Goal: Task Accomplishment & Management: Manage account settings

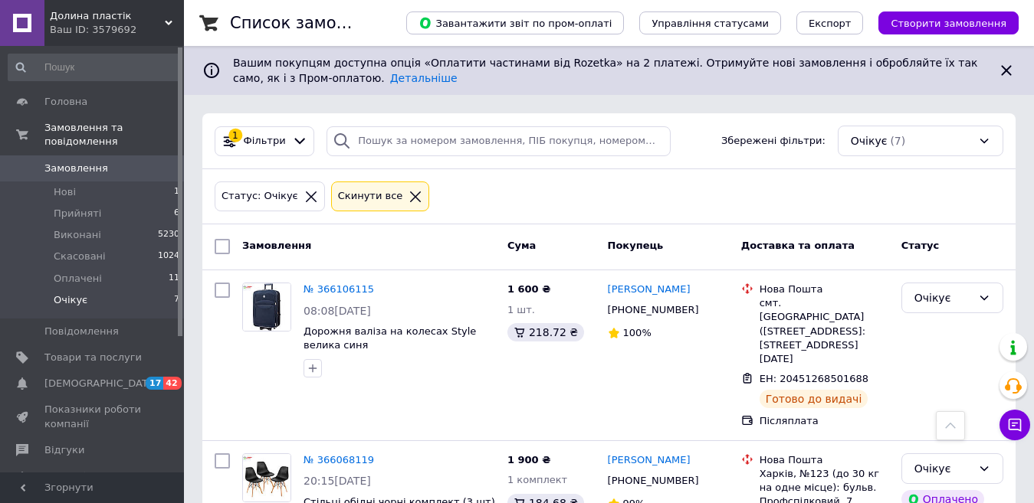
scroll to position [808, 0]
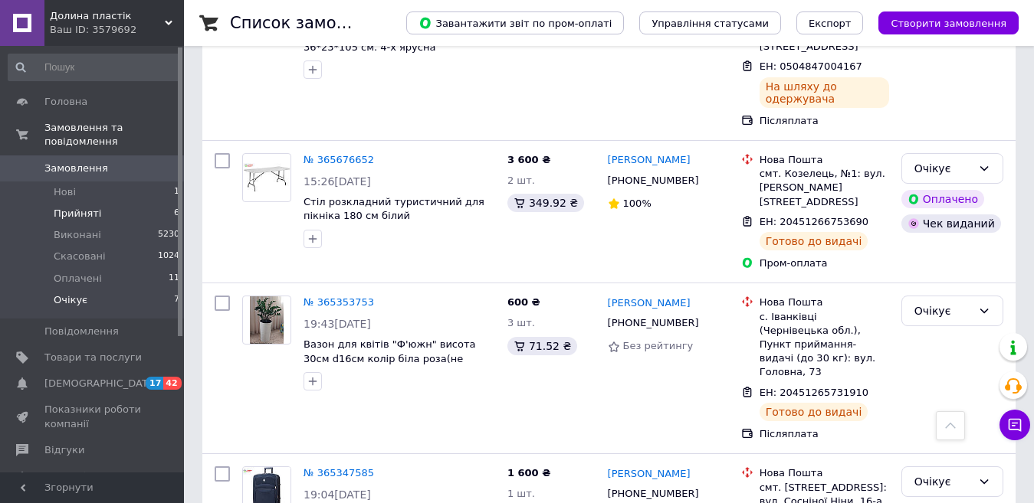
click at [84, 207] on span "Прийняті" at bounding box center [78, 214] width 48 height 14
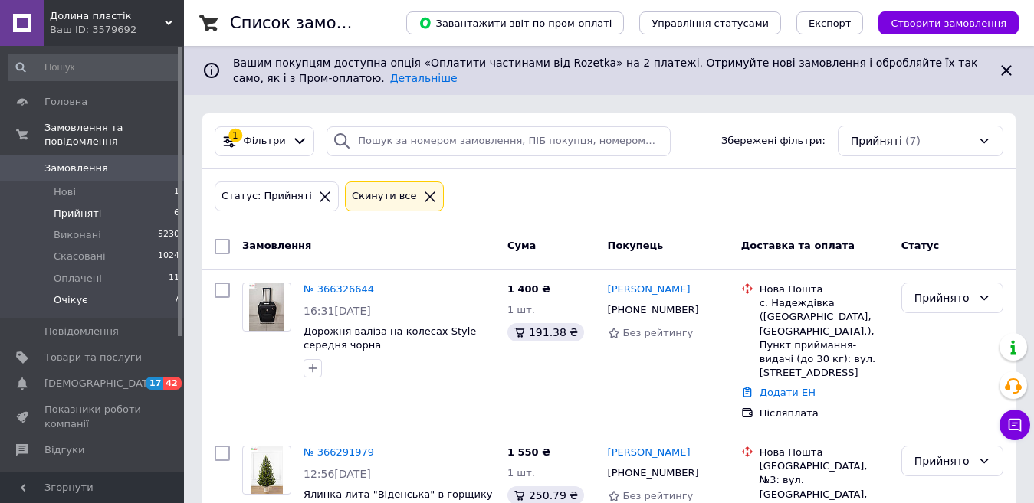
click at [77, 294] on span "Очікує" at bounding box center [71, 301] width 34 height 14
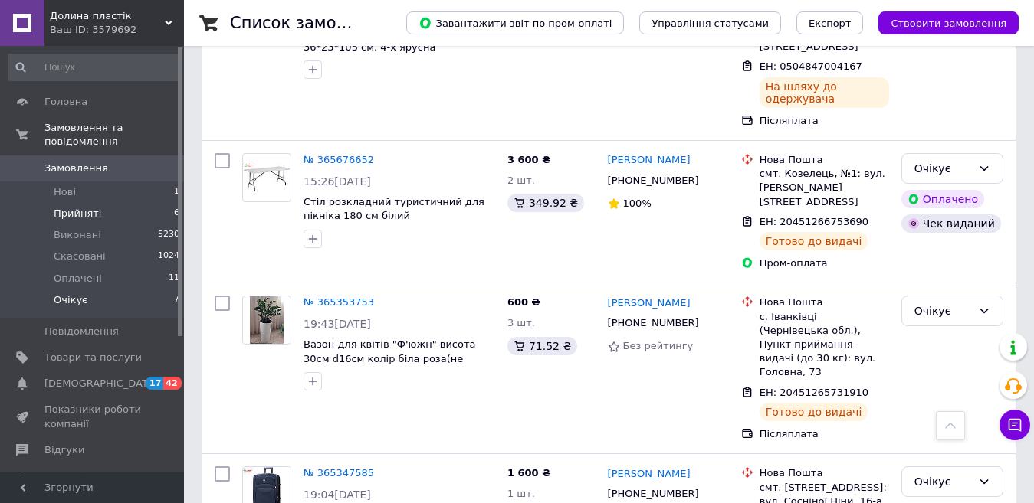
click at [113, 203] on li "Прийняті 6" at bounding box center [94, 213] width 189 height 21
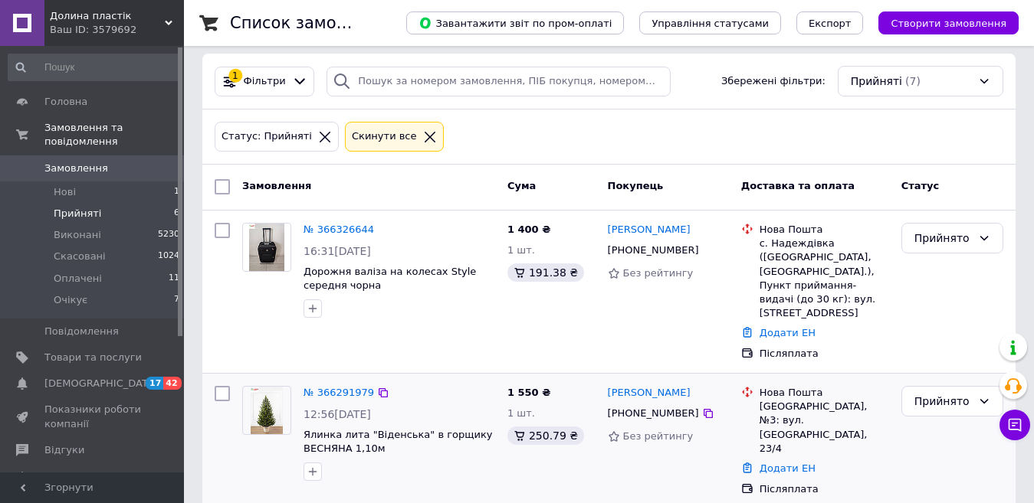
scroll to position [153, 0]
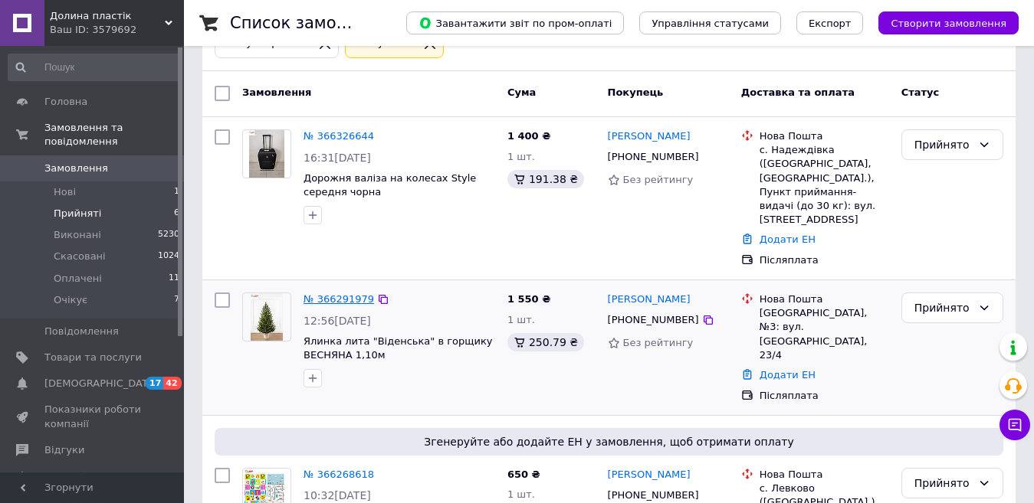
click at [332, 294] on link "№ 366291979" at bounding box center [338, 299] width 71 height 11
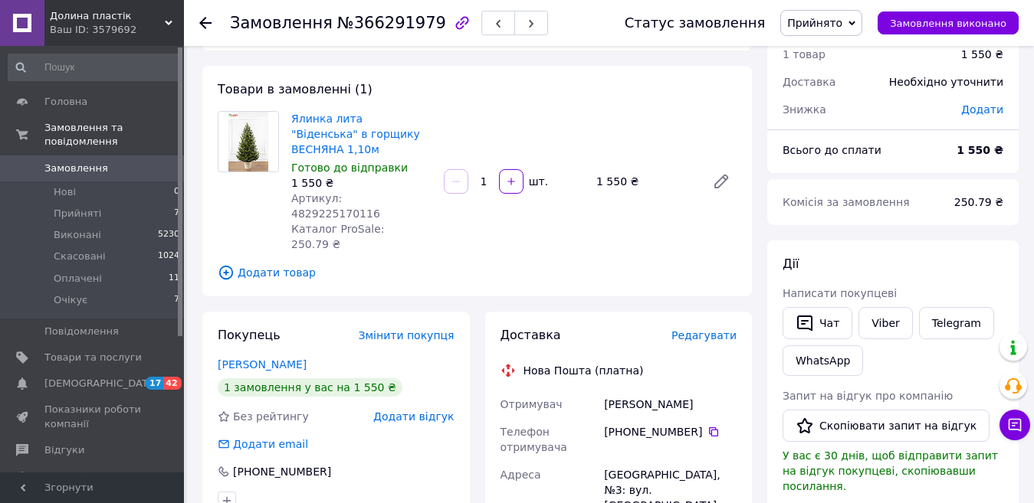
scroll to position [77, 0]
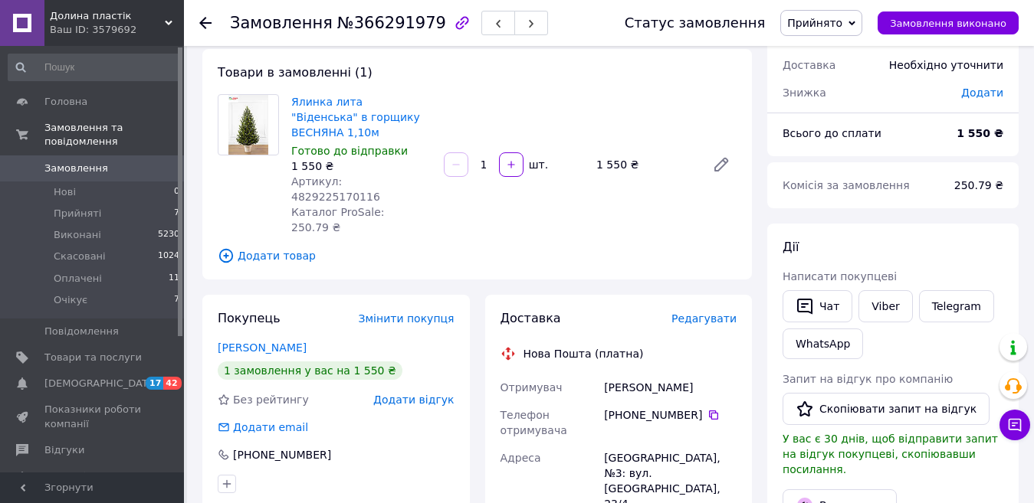
drag, startPoint x: 710, startPoint y: 334, endPoint x: 602, endPoint y: 339, distance: 108.2
click at [602, 374] on div "Павленко Микола" at bounding box center [670, 388] width 139 height 28
drag, startPoint x: 632, startPoint y: 370, endPoint x: 695, endPoint y: 359, distance: 63.9
click at [695, 402] on div "+380 93 443 91 05" at bounding box center [670, 423] width 139 height 43
copy div "93 443 91 05"
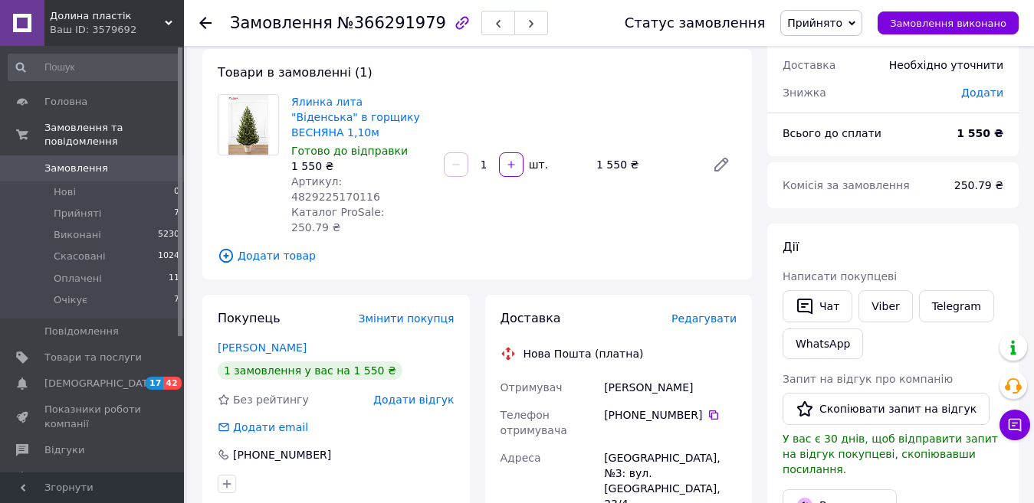
scroll to position [153, 0]
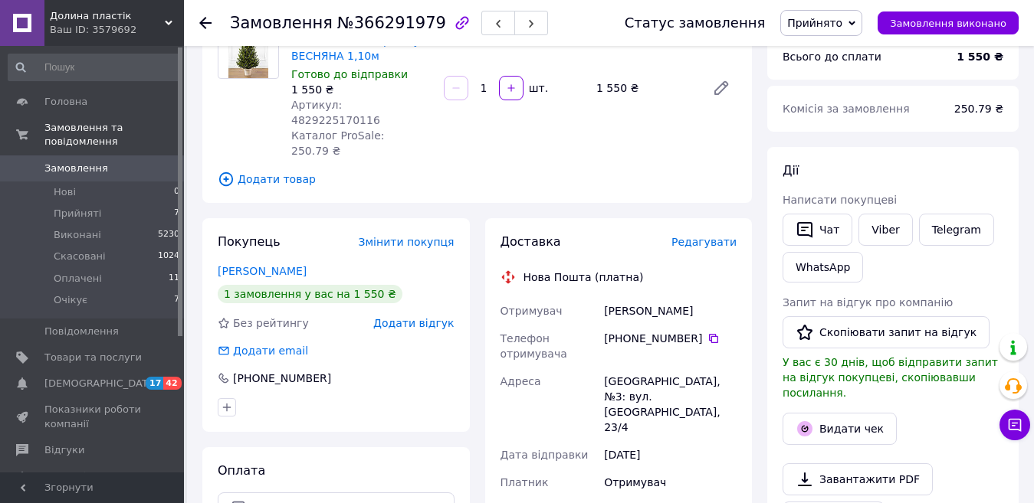
click at [620, 368] on div "Одеса, №3: вул. Дальницька, 23/4" at bounding box center [670, 405] width 139 height 74
copy div "Одеса"
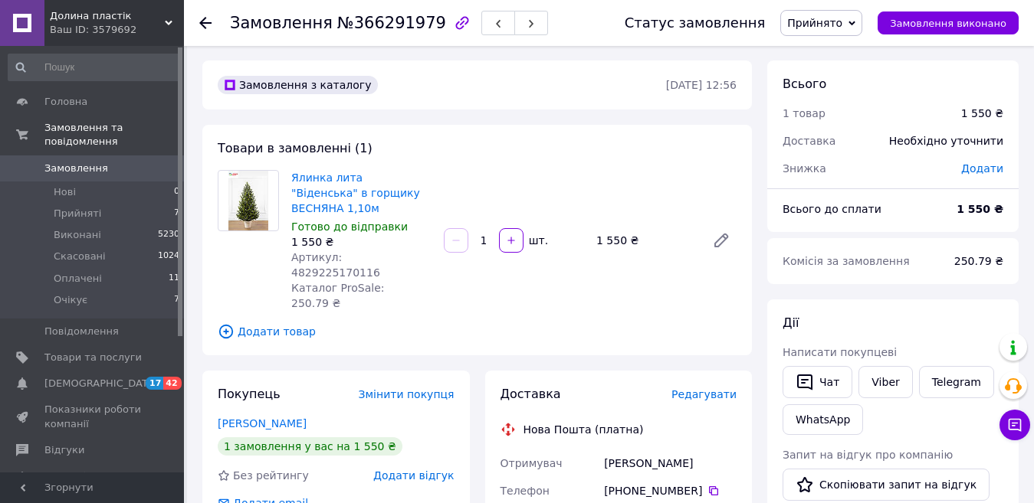
scroll to position [0, 0]
click at [87, 345] on link "Товари та послуги" at bounding box center [94, 358] width 189 height 26
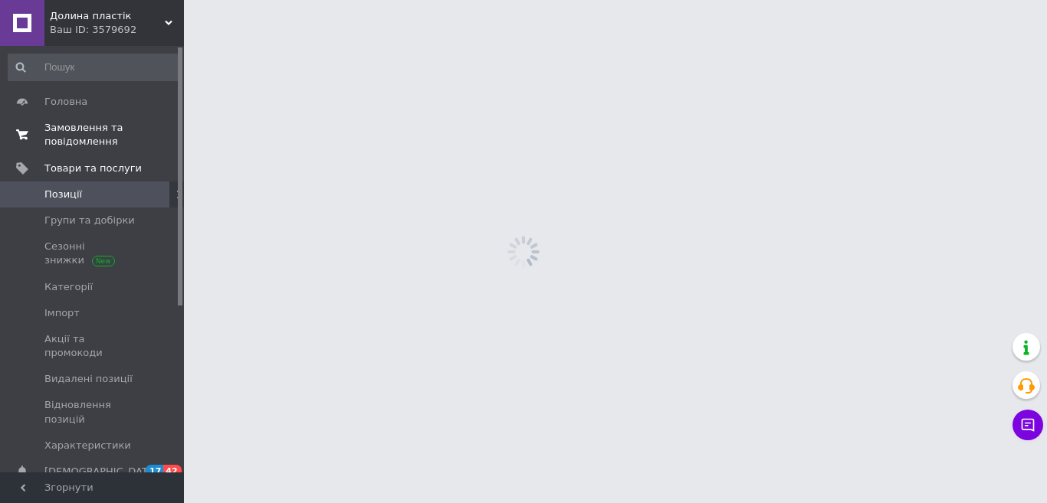
click at [104, 137] on span "Замовлення та повідомлення" at bounding box center [92, 135] width 97 height 28
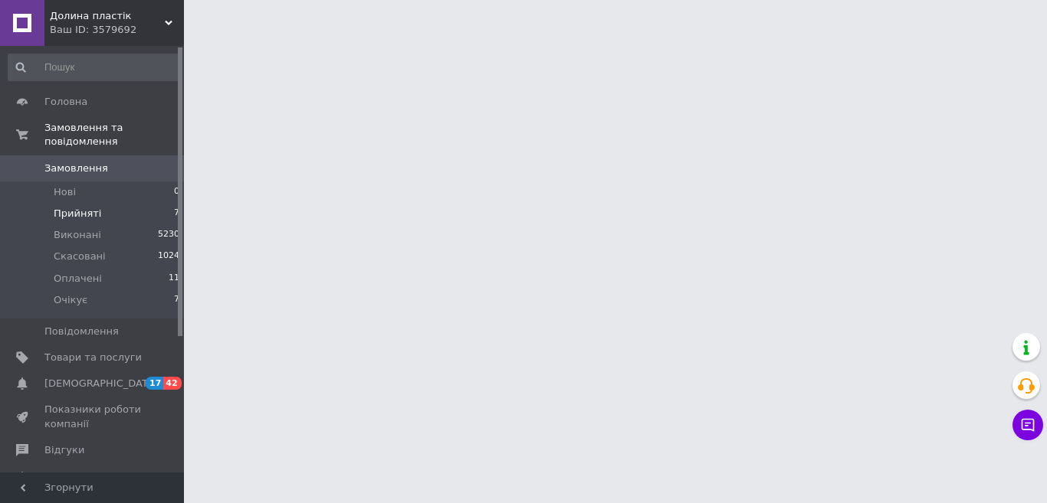
click at [114, 203] on li "Прийняті 7" at bounding box center [94, 213] width 189 height 21
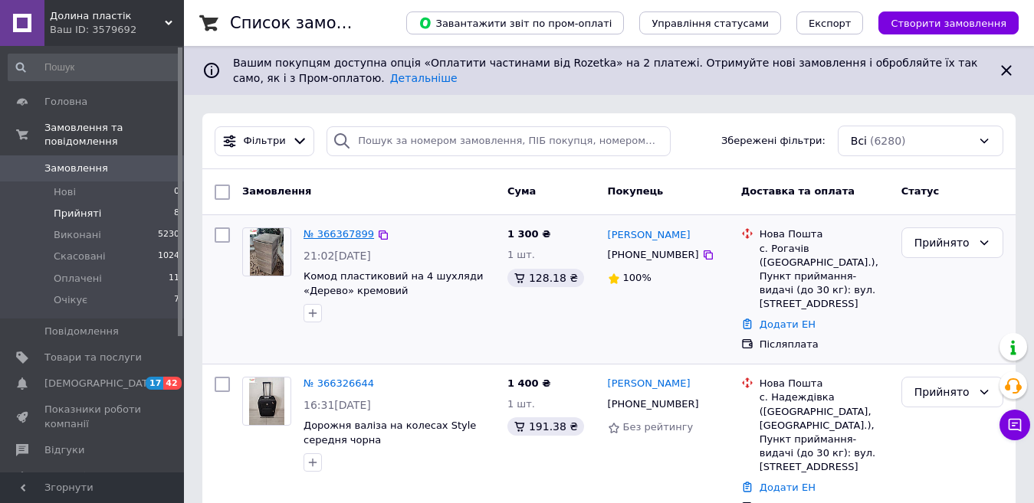
click at [338, 229] on link "№ 366367899" at bounding box center [338, 233] width 71 height 11
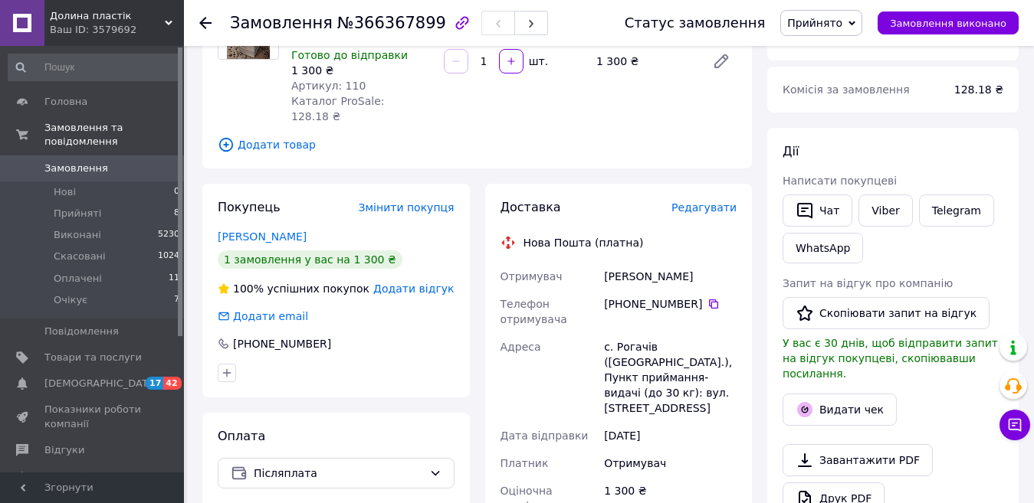
scroll to position [77, 0]
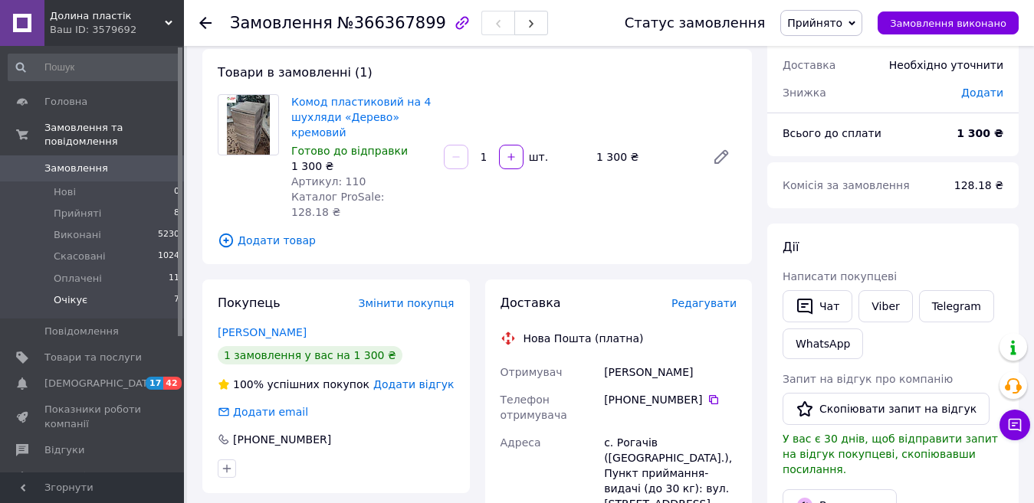
click at [87, 292] on li "Очікує 7" at bounding box center [94, 304] width 189 height 29
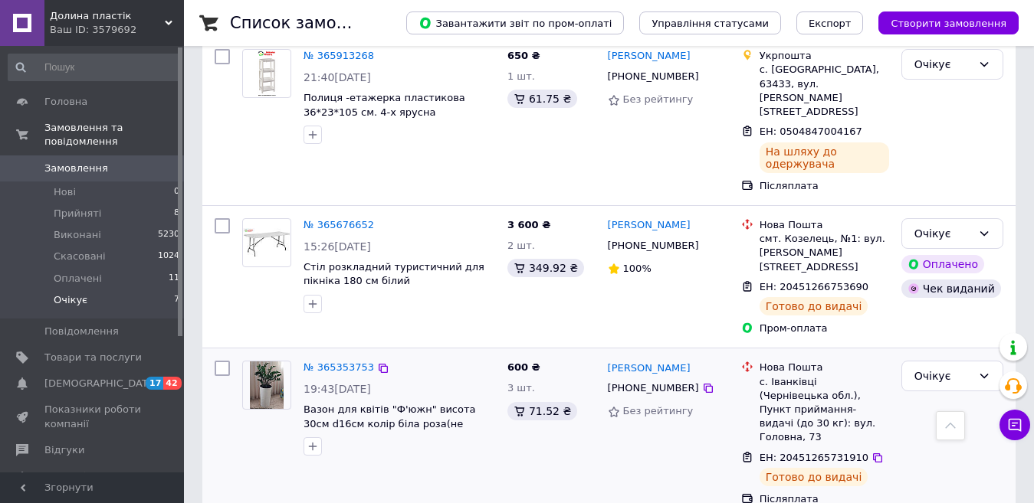
scroll to position [808, 0]
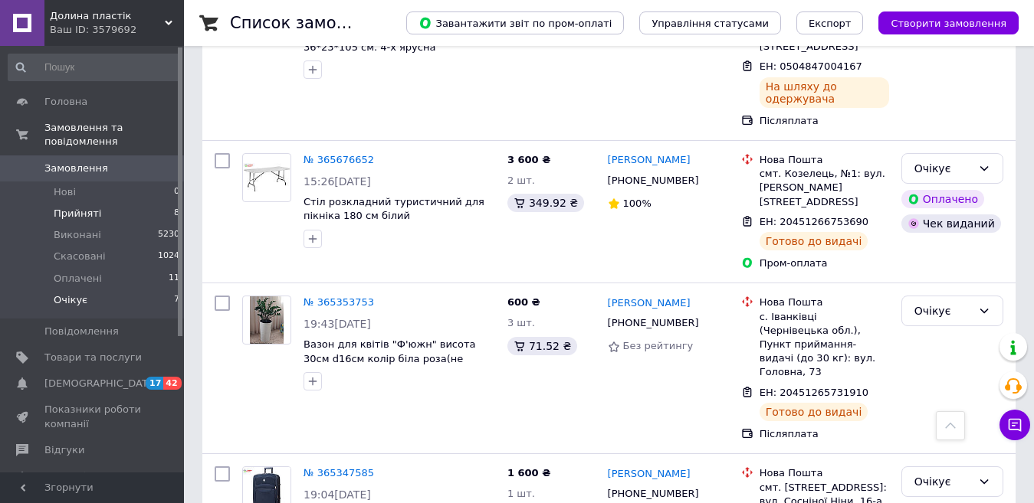
click at [110, 203] on li "Прийняті 8" at bounding box center [94, 213] width 189 height 21
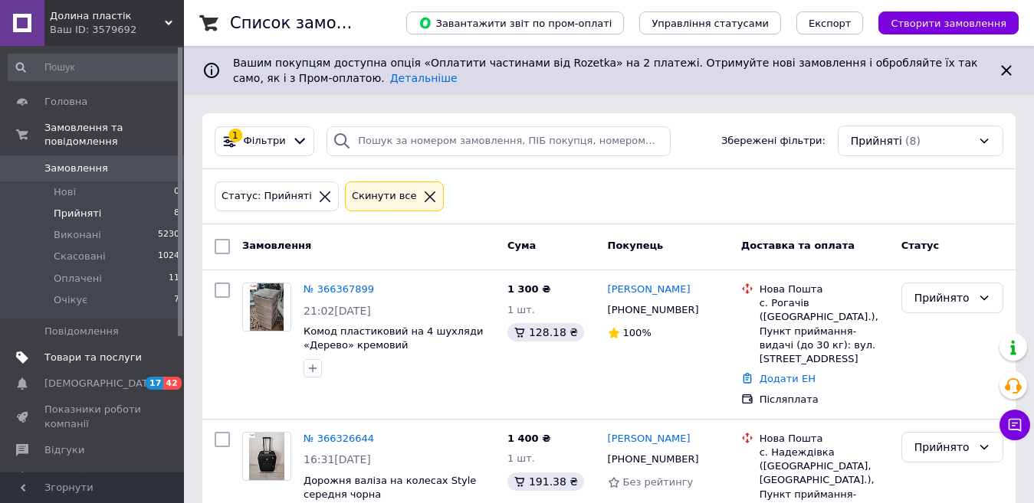
click at [54, 351] on span "Товари та послуги" at bounding box center [92, 358] width 97 height 14
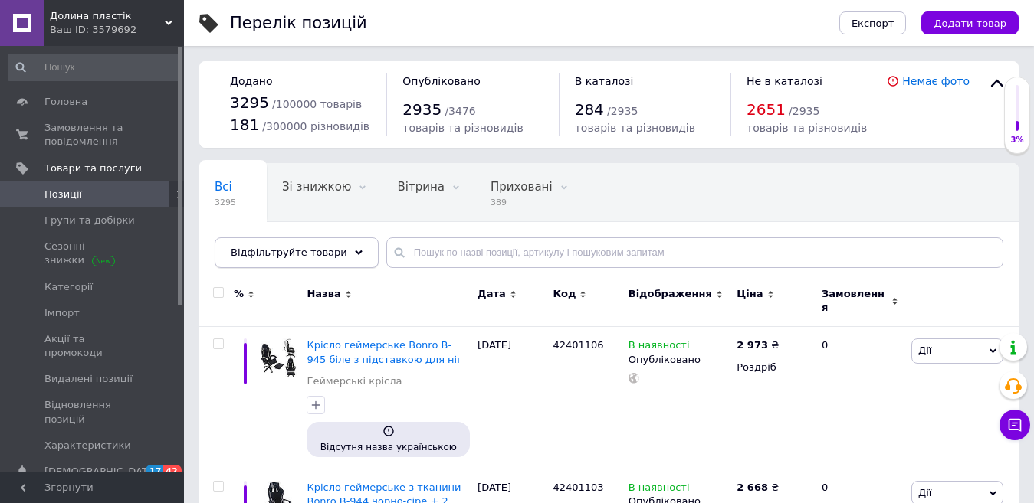
click at [336, 248] on div "Відфільтруйте товари" at bounding box center [297, 253] width 164 height 31
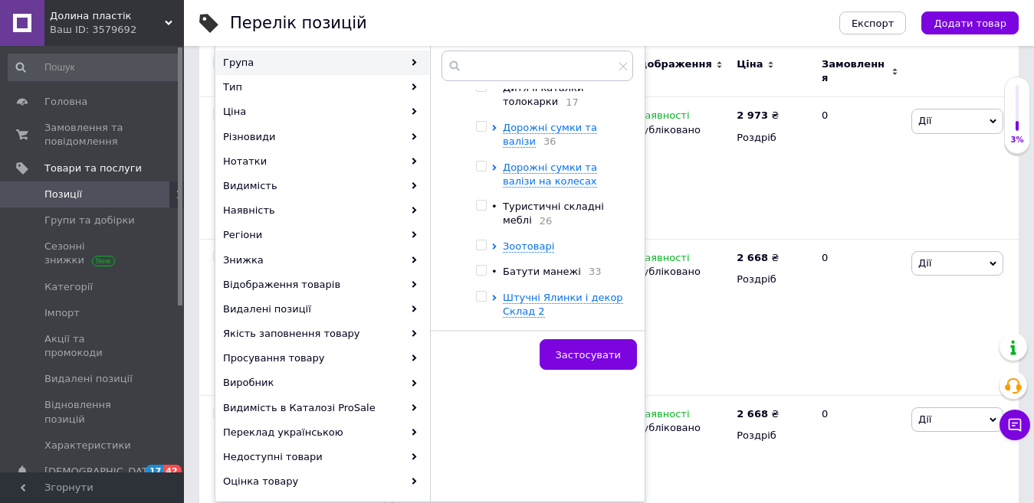
scroll to position [421, 0]
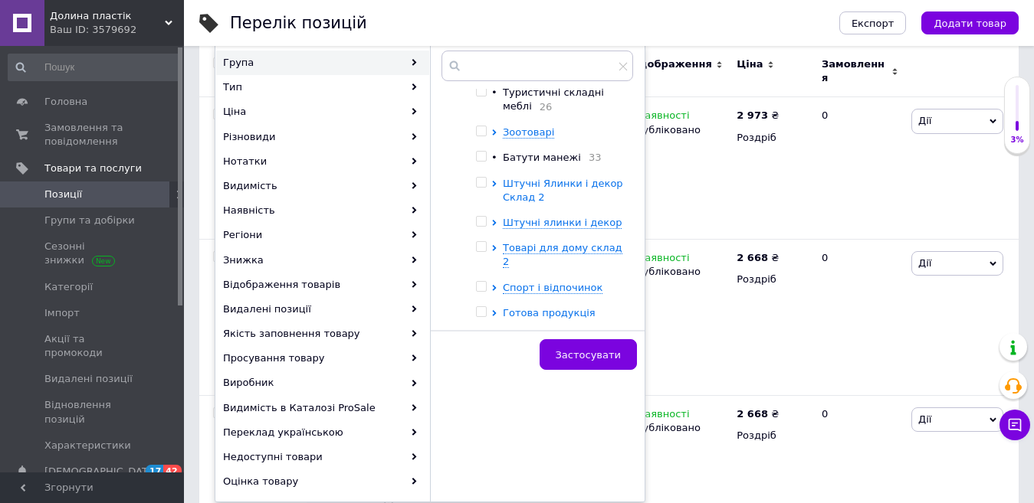
click at [538, 196] on span "Штучні Ялинки і декор Склад 2" at bounding box center [563, 190] width 120 height 25
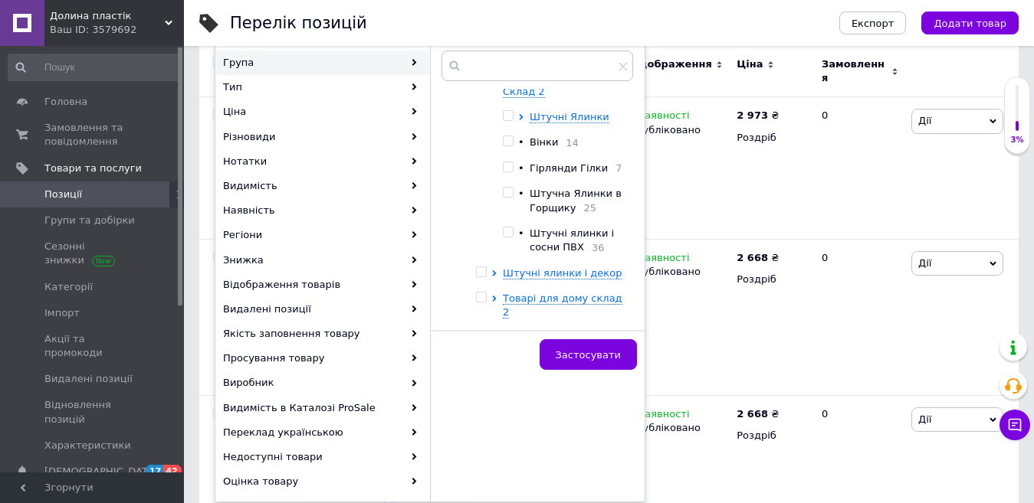
scroll to position [454, 0]
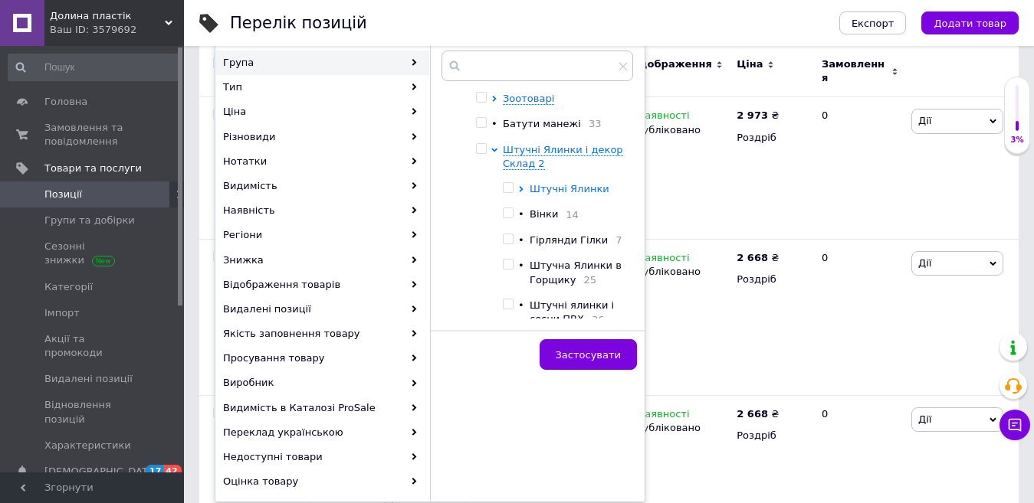
click at [572, 195] on span "Штучні Ялинки" at bounding box center [570, 188] width 80 height 11
click at [533, 218] on input "checkbox" at bounding box center [535, 213] width 10 height 10
checkbox input "true"
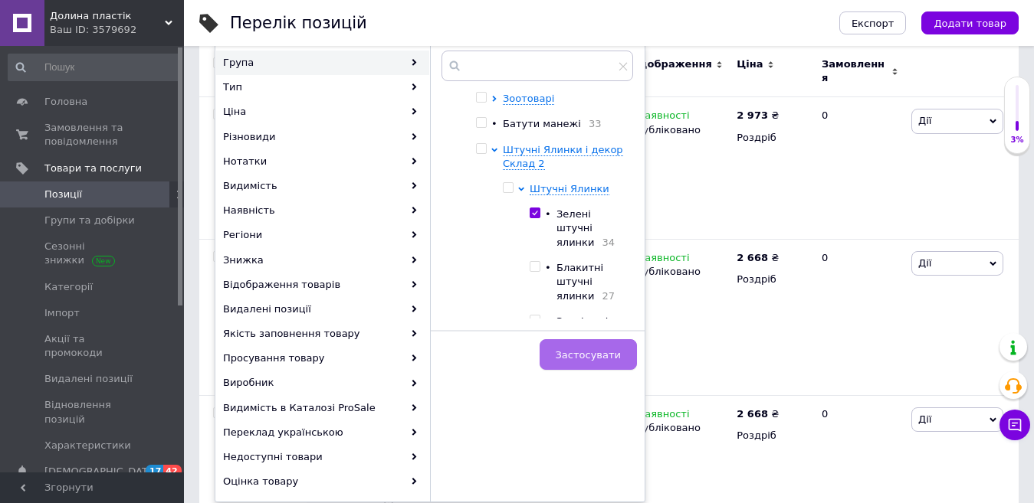
click at [584, 351] on span "Застосувати" at bounding box center [588, 354] width 65 height 11
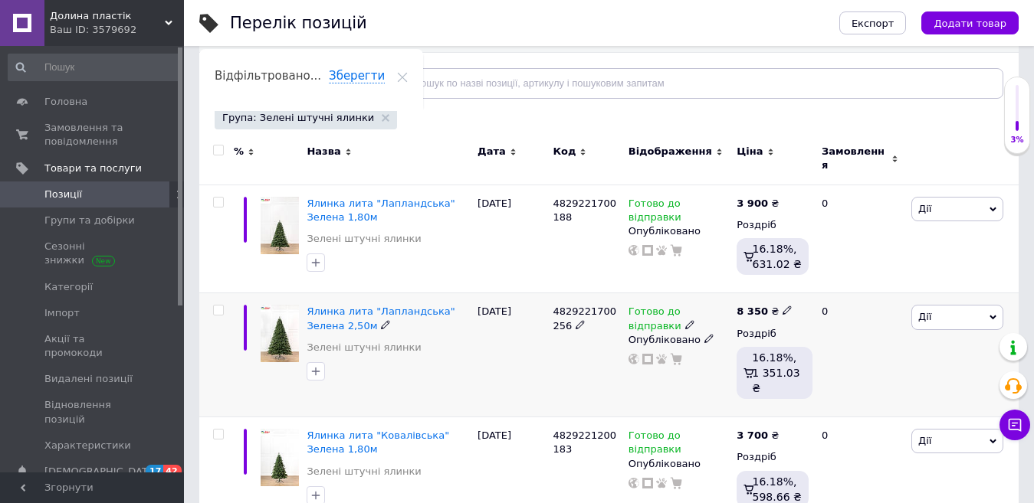
scroll to position [153, 0]
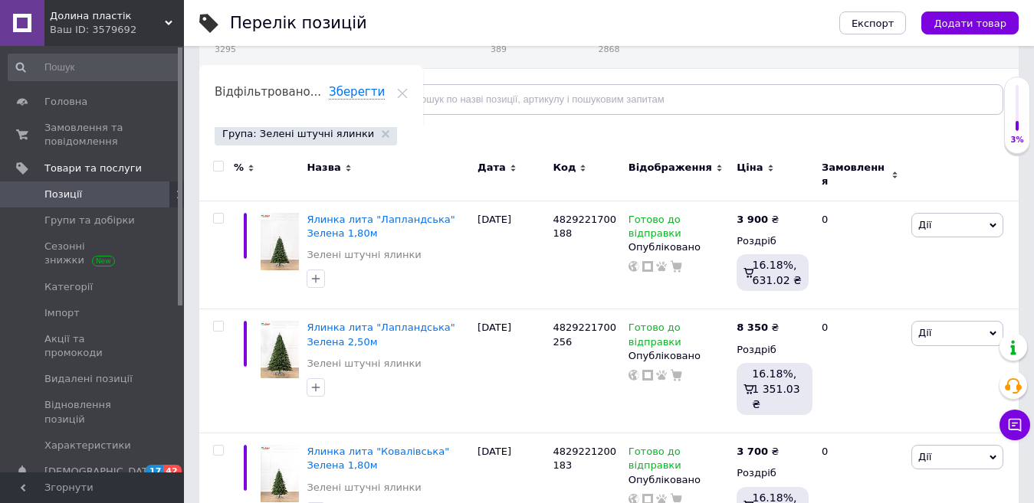
click at [355, 100] on use at bounding box center [359, 99] width 8 height 5
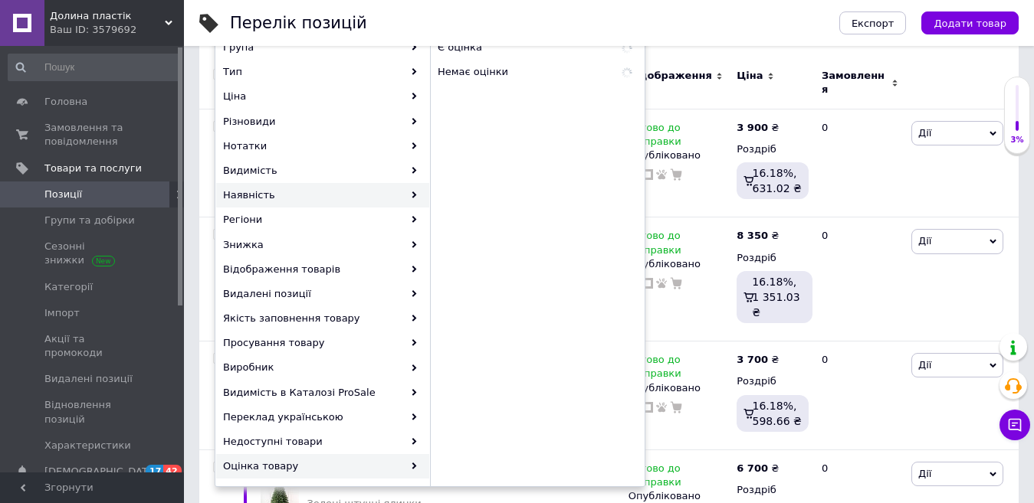
scroll to position [92, 0]
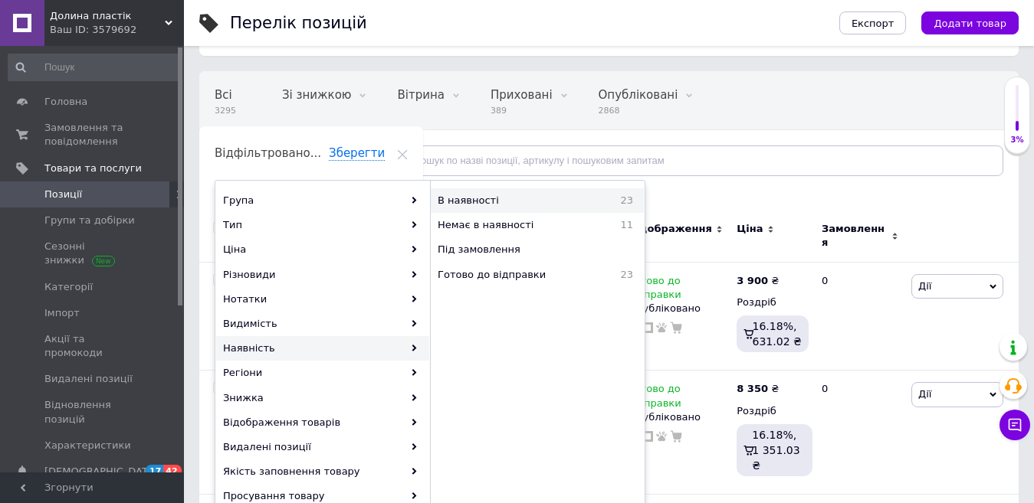
click at [478, 205] on span "В наявності" at bounding box center [511, 201] width 146 height 14
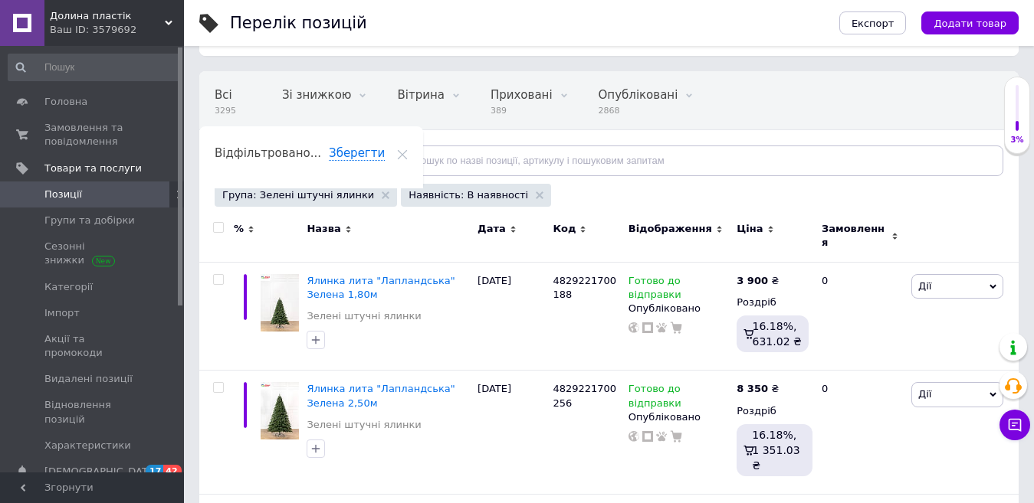
click at [343, 234] on div "Назва" at bounding box center [388, 229] width 163 height 14
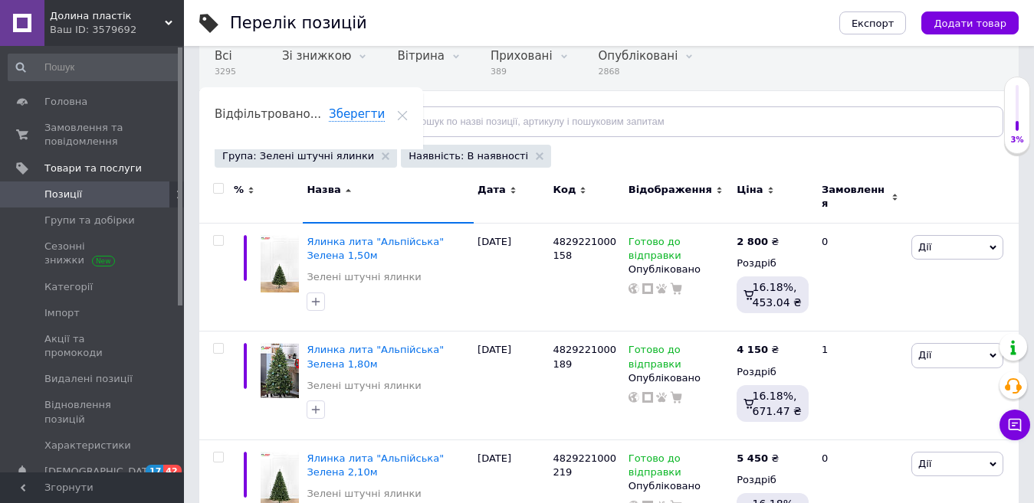
scroll to position [169, 0]
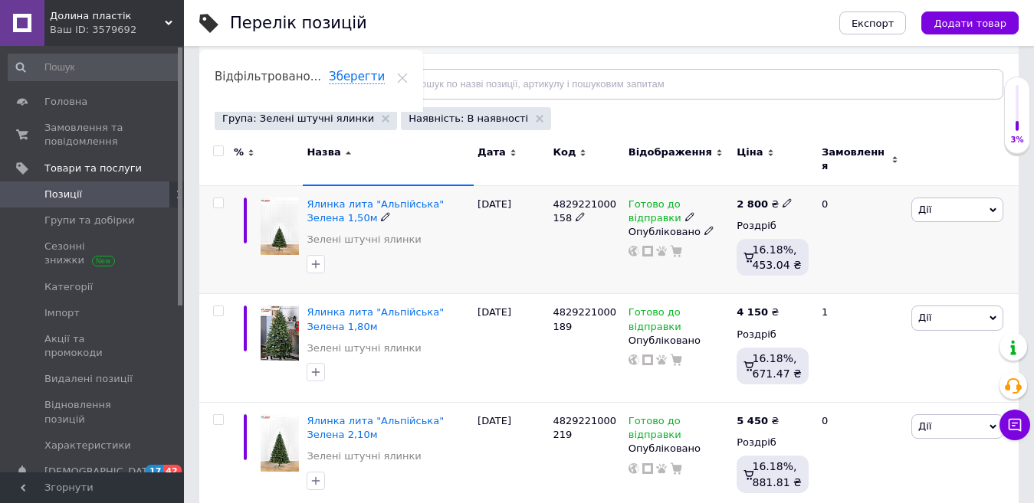
click at [782, 198] on icon at bounding box center [786, 202] width 9 height 9
click at [812, 182] on input "2800" at bounding box center [856, 186] width 116 height 31
drag, startPoint x: 826, startPoint y: 181, endPoint x: 817, endPoint y: 184, distance: 9.7
click at [817, 184] on input "2900" at bounding box center [856, 186] width 116 height 31
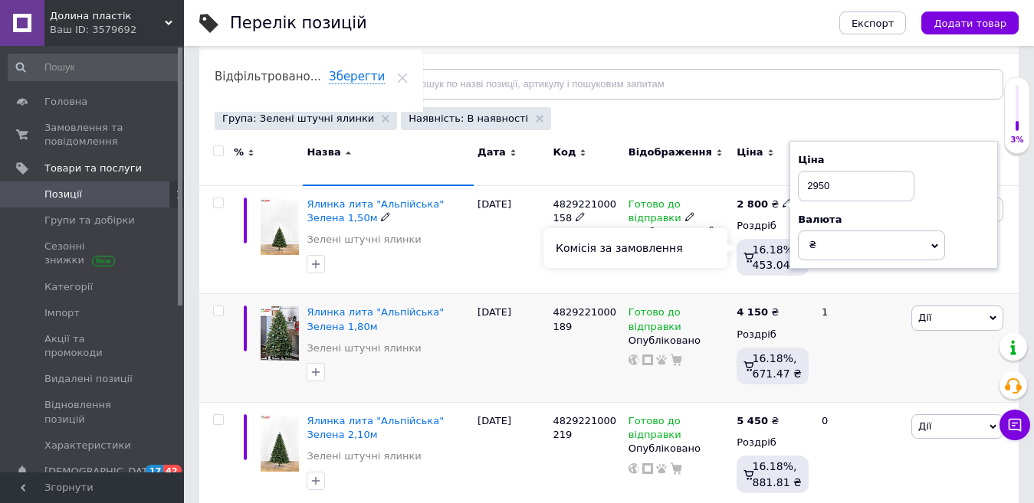
type input "2950"
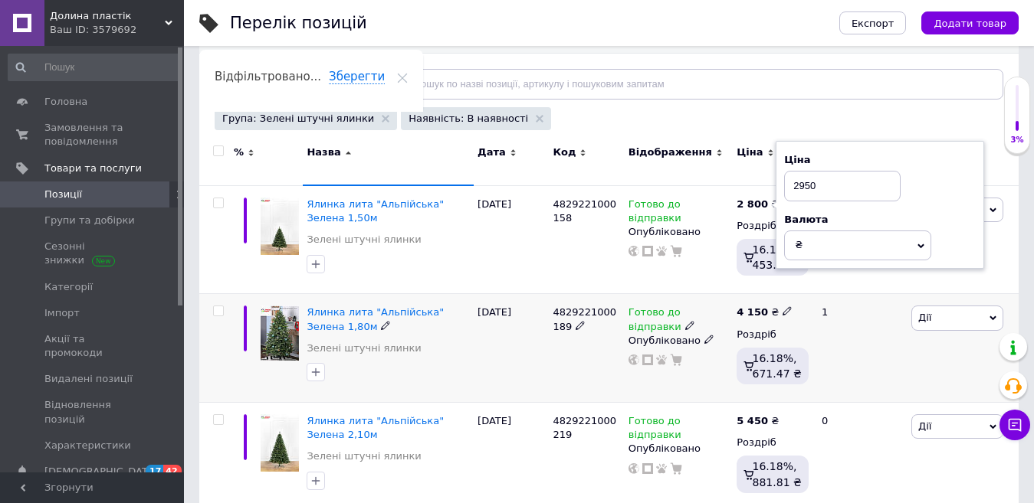
click at [776, 294] on div "4 150 ₴ Роздріб 16.18%, 671.47 ₴" at bounding box center [773, 348] width 80 height 109
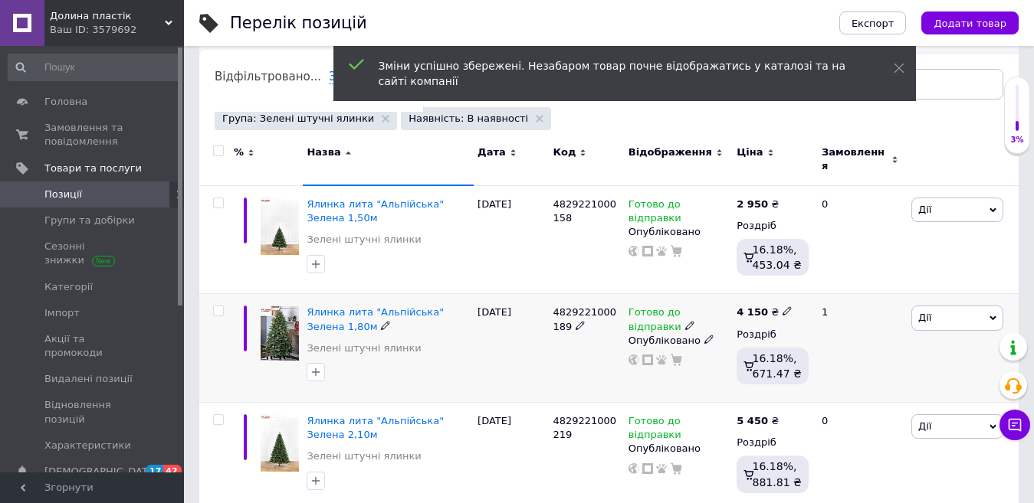
scroll to position [245, 0]
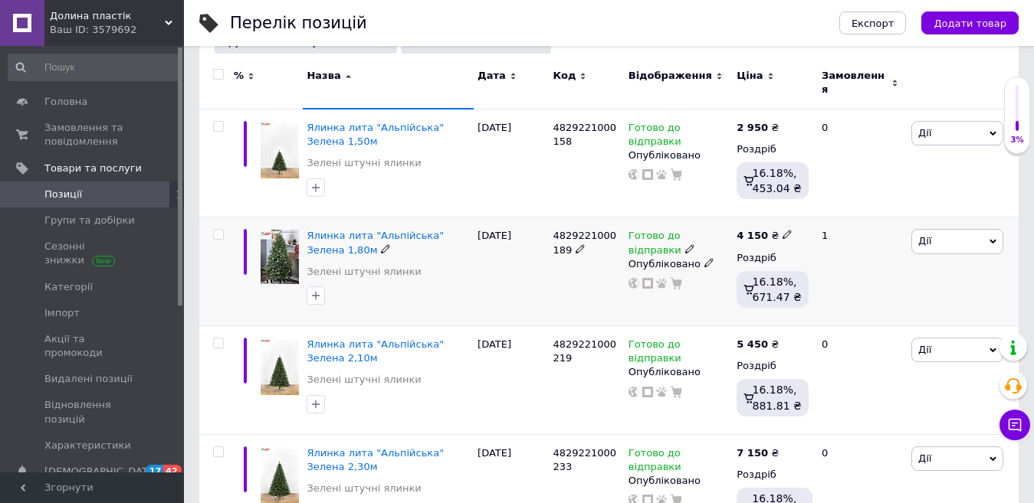
click at [782, 230] on icon at bounding box center [786, 234] width 9 height 9
drag, startPoint x: 816, startPoint y: 208, endPoint x: 858, endPoint y: 202, distance: 42.6
click at [858, 203] on input "4150" at bounding box center [856, 218] width 116 height 31
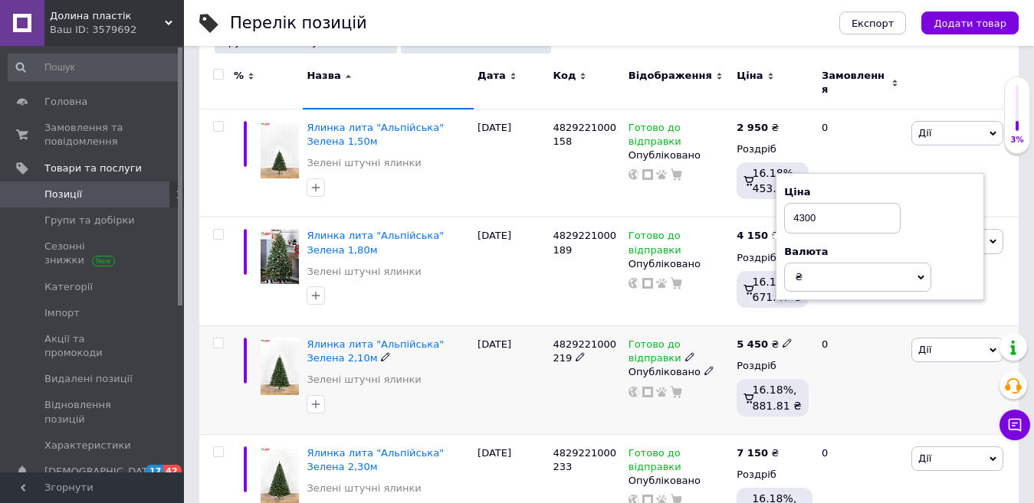
type input "4300"
click at [807, 338] on div "5 450 ₴" at bounding box center [772, 345] width 72 height 14
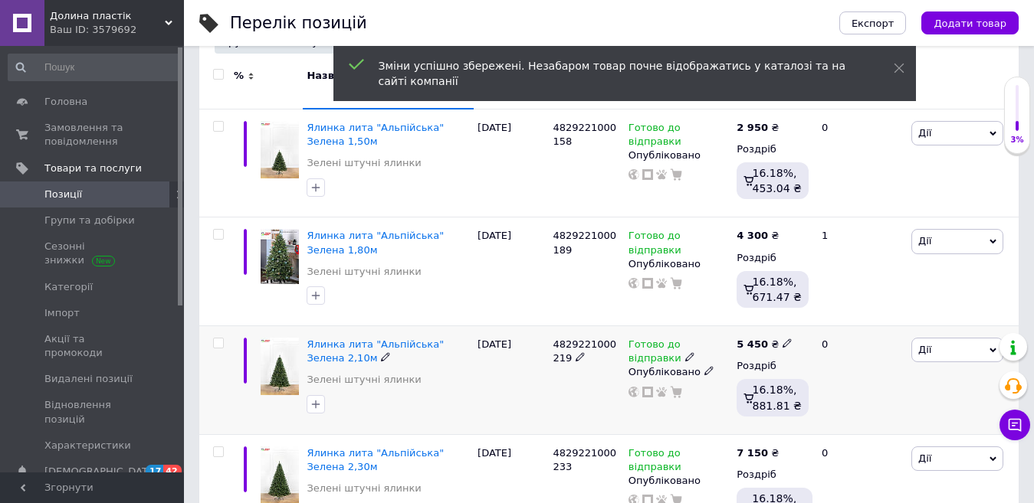
scroll to position [322, 0]
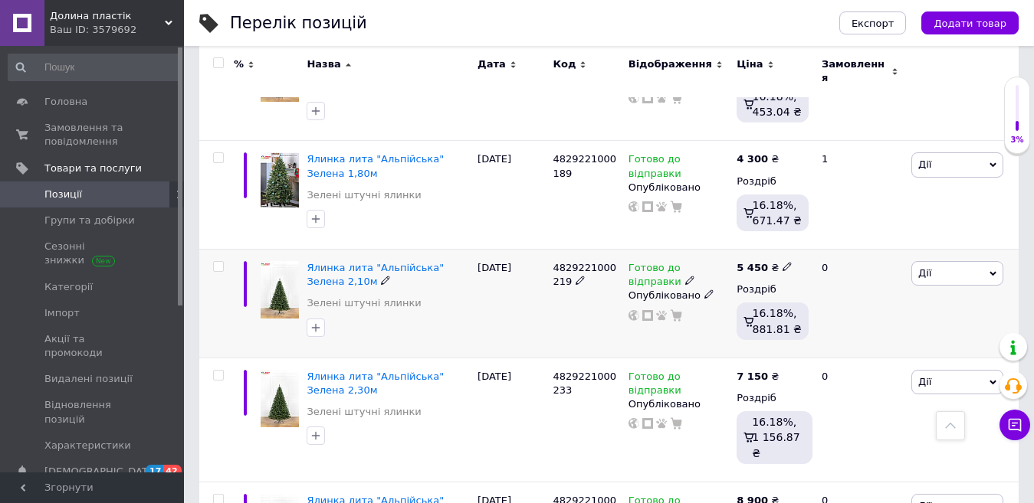
click at [770, 261] on div "5 450 ₴" at bounding box center [764, 268] width 56 height 14
click at [817, 242] on input "5450" at bounding box center [856, 250] width 116 height 31
type input "5650"
click at [714, 310] on div at bounding box center [679, 316] width 104 height 12
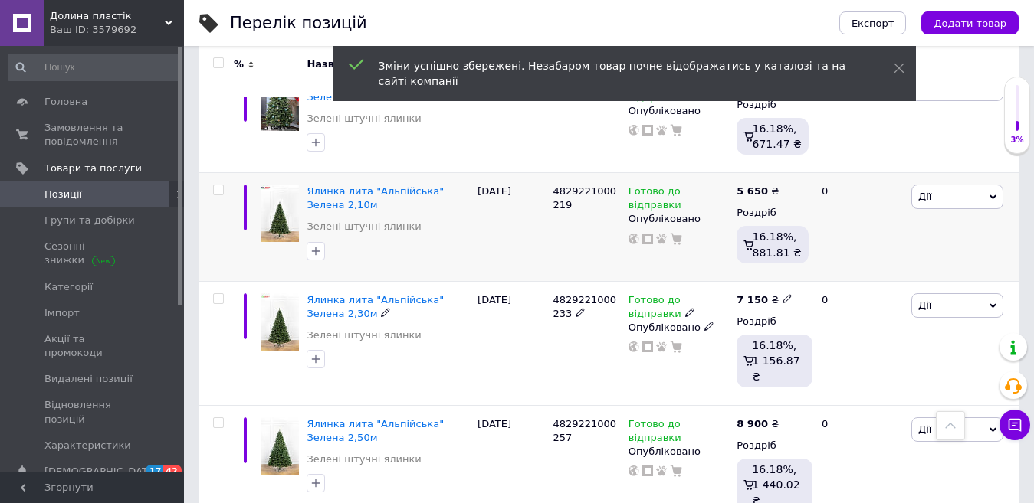
scroll to position [475, 0]
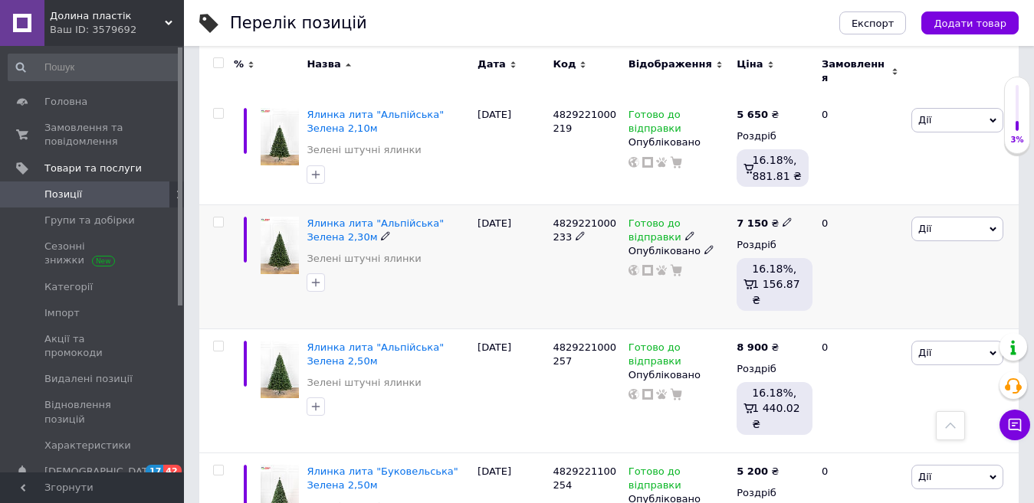
drag, startPoint x: 779, startPoint y: 212, endPoint x: 789, endPoint y: 206, distance: 11.3
click at [782, 218] on icon at bounding box center [786, 222] width 9 height 9
click at [818, 202] on input "7150" at bounding box center [856, 206] width 116 height 31
type input "7450"
click at [689, 291] on div "Готово до відправки Опубліковано" at bounding box center [679, 267] width 109 height 124
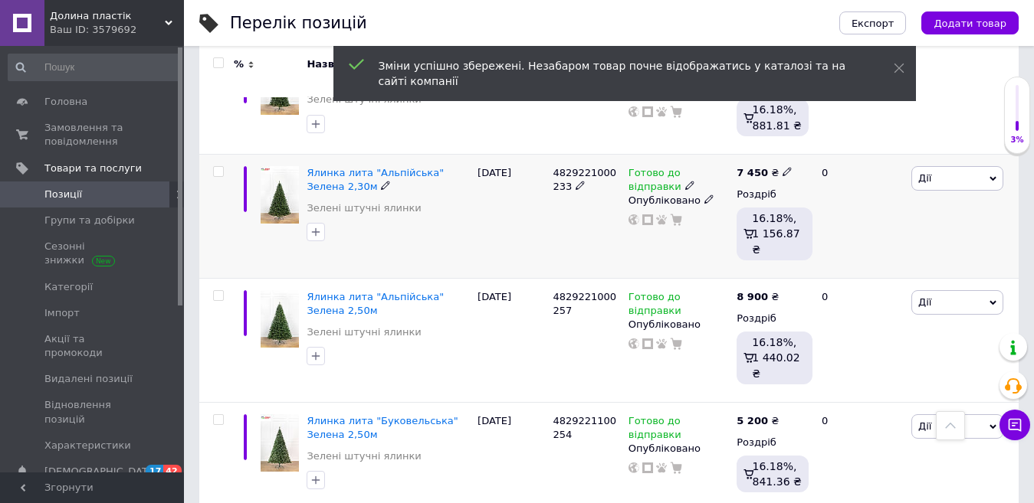
scroll to position [552, 0]
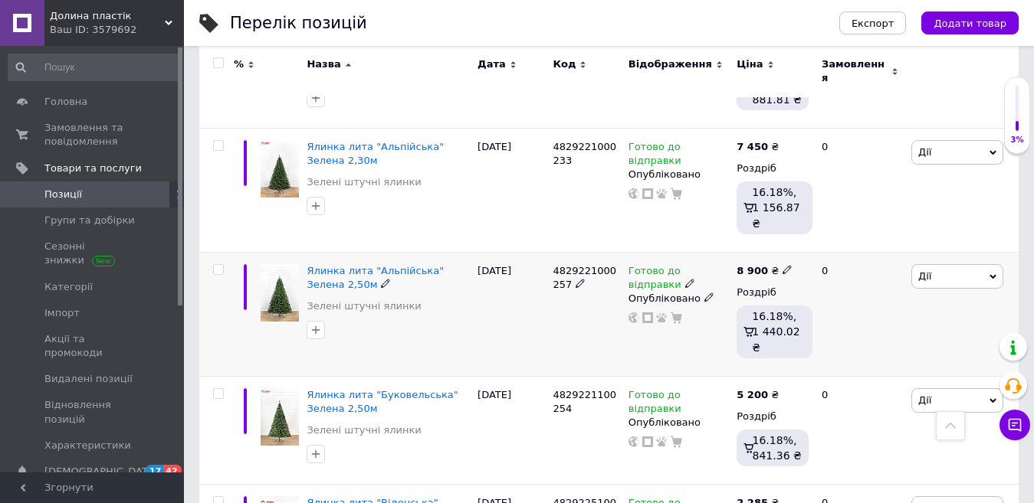
click at [782, 265] on icon at bounding box center [786, 269] width 9 height 9
drag, startPoint x: 828, startPoint y: 228, endPoint x: 805, endPoint y: 225, distance: 23.2
click at [805, 238] on input "8900" at bounding box center [856, 253] width 116 height 31
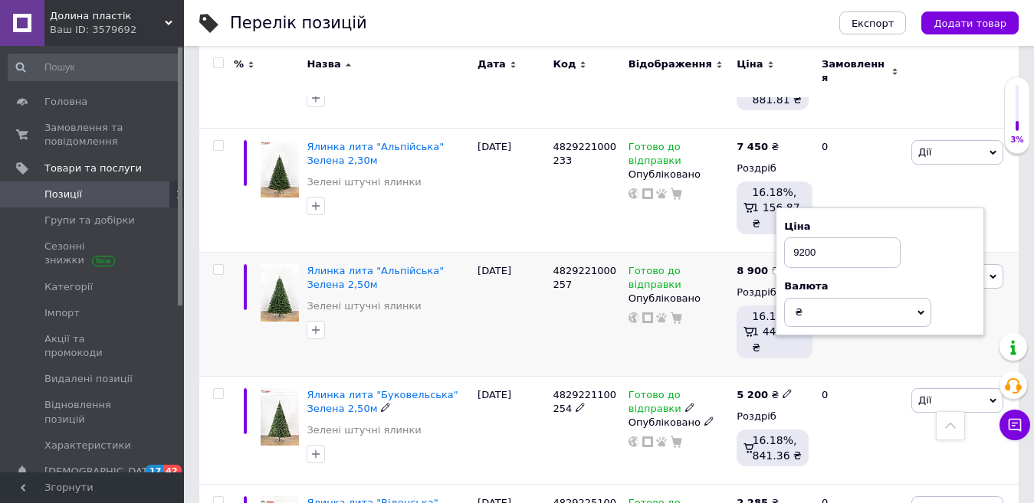
type input "9200"
click at [699, 324] on div "Готово до відправки Опубліковано" at bounding box center [679, 314] width 109 height 124
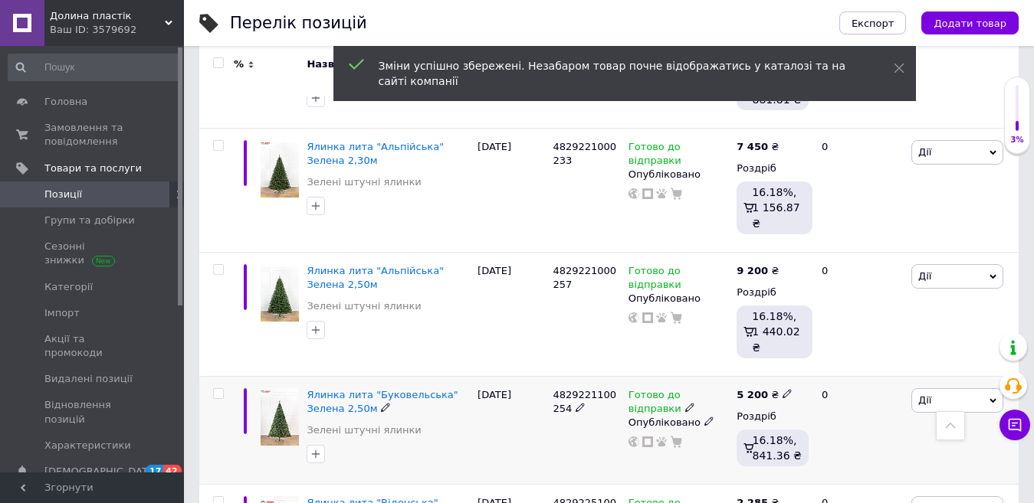
scroll to position [628, 0]
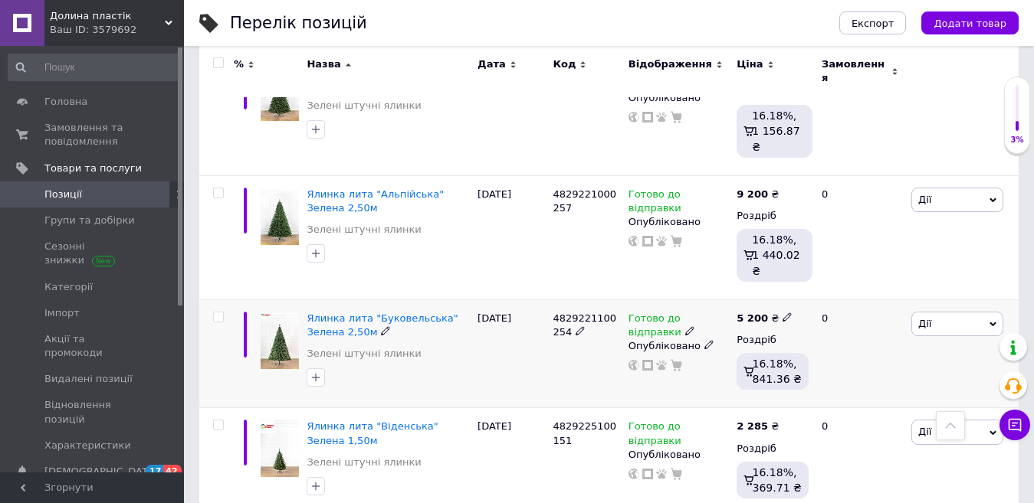
click at [782, 313] on icon at bounding box center [786, 317] width 9 height 9
click at [818, 285] on input "5200" at bounding box center [856, 300] width 116 height 31
type input "5400"
click at [698, 349] on div "Готово до відправки Опубліковано" at bounding box center [679, 354] width 109 height 109
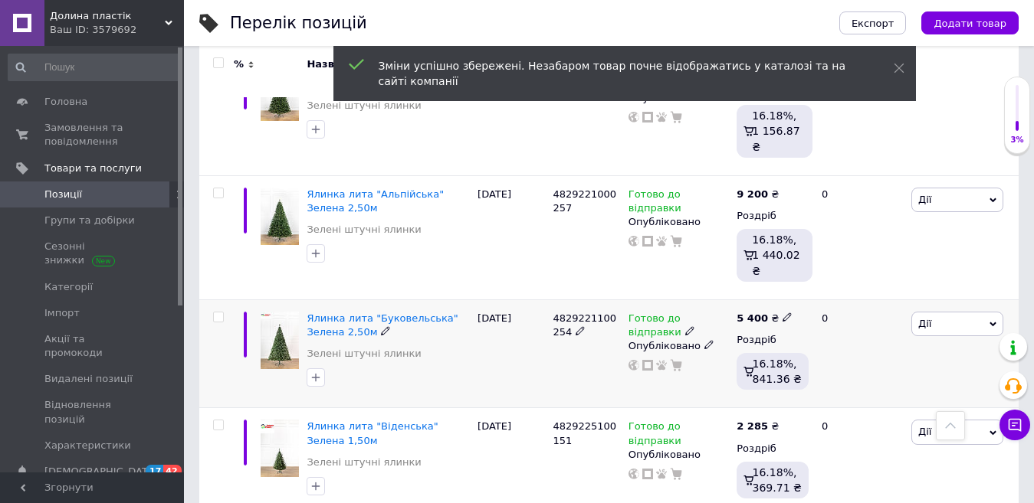
scroll to position [705, 0]
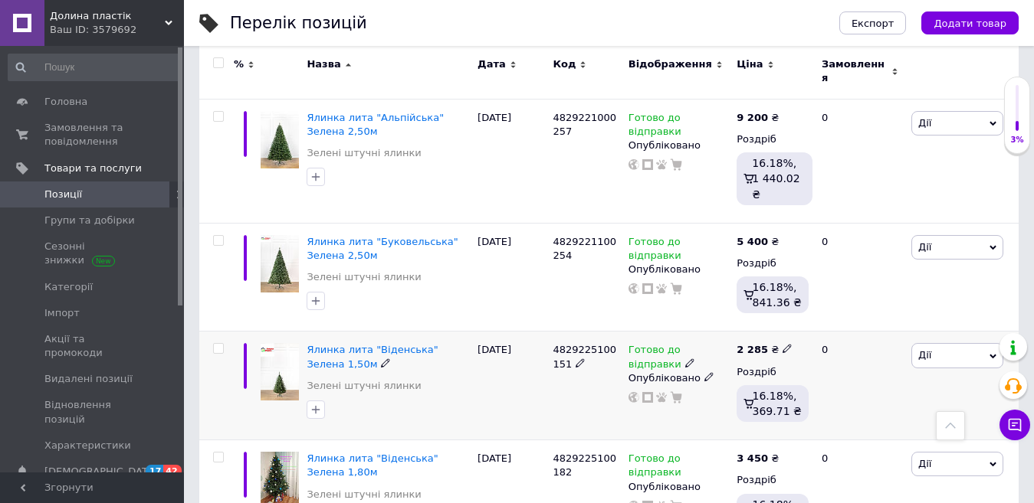
click at [782, 344] on icon at bounding box center [786, 348] width 9 height 9
drag, startPoint x: 814, startPoint y: 288, endPoint x: 839, endPoint y: 290, distance: 25.3
click at [838, 317] on input "2285" at bounding box center [856, 332] width 116 height 31
type input "2400"
click at [710, 385] on div "Готово до відправки Опубліковано" at bounding box center [679, 386] width 109 height 109
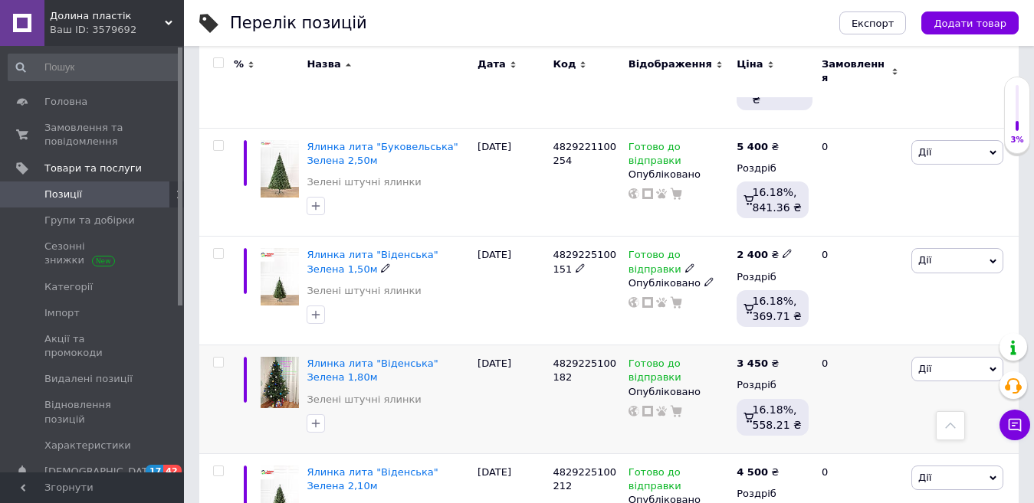
scroll to position [858, 0]
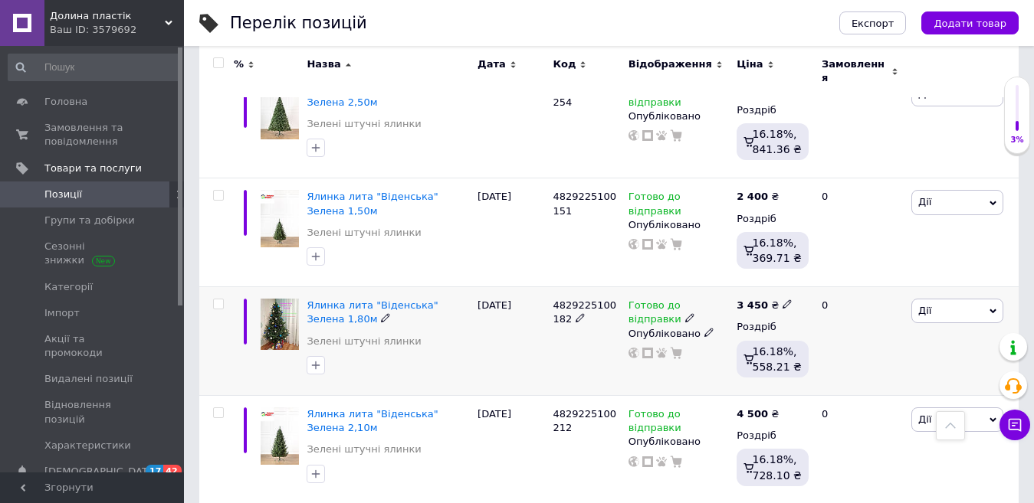
click at [782, 300] on icon at bounding box center [786, 304] width 9 height 9
click at [815, 273] on input "3450" at bounding box center [856, 288] width 116 height 31
type input "3650"
click at [810, 343] on div "3 450 ₴ Ціна 3650 Валюта ₴ $ EUR CHF GBP ¥ PLN ₸ MDL HUF KGS CNY TRY KRW lei Ро…" at bounding box center [773, 341] width 80 height 109
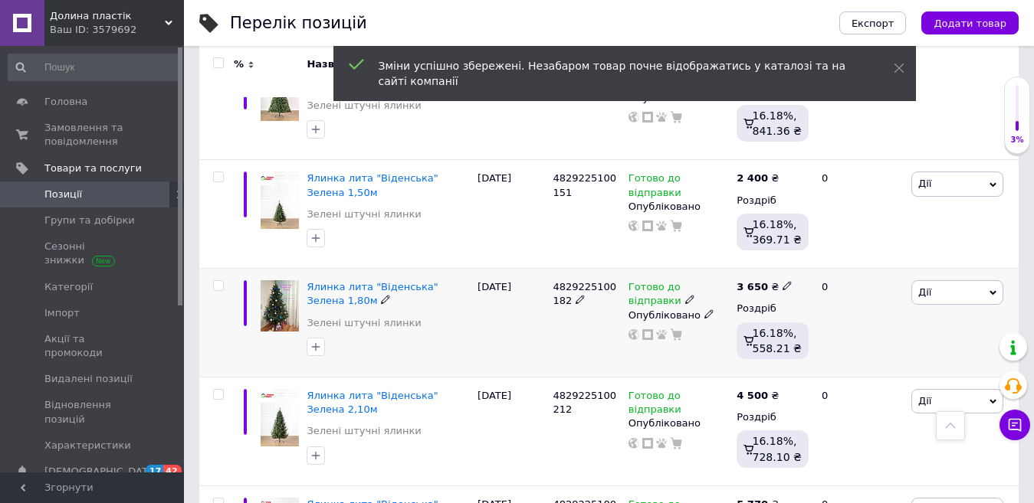
scroll to position [935, 0]
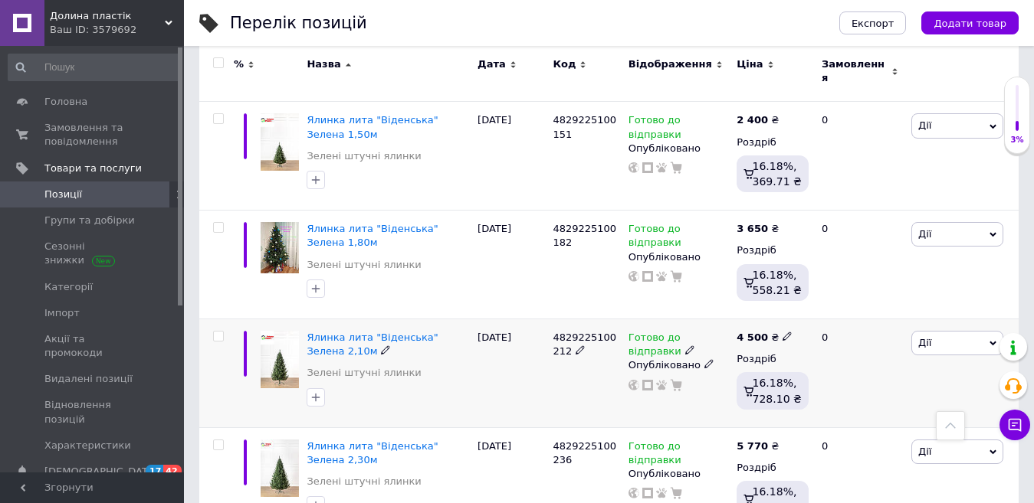
click at [782, 332] on icon at bounding box center [786, 336] width 9 height 9
drag, startPoint x: 812, startPoint y: 282, endPoint x: 833, endPoint y: 282, distance: 20.7
click at [833, 305] on input "4500" at bounding box center [856, 320] width 116 height 31
type input "4650"
click at [648, 375] on div "Готово до відправки Опубліковано" at bounding box center [679, 373] width 109 height 109
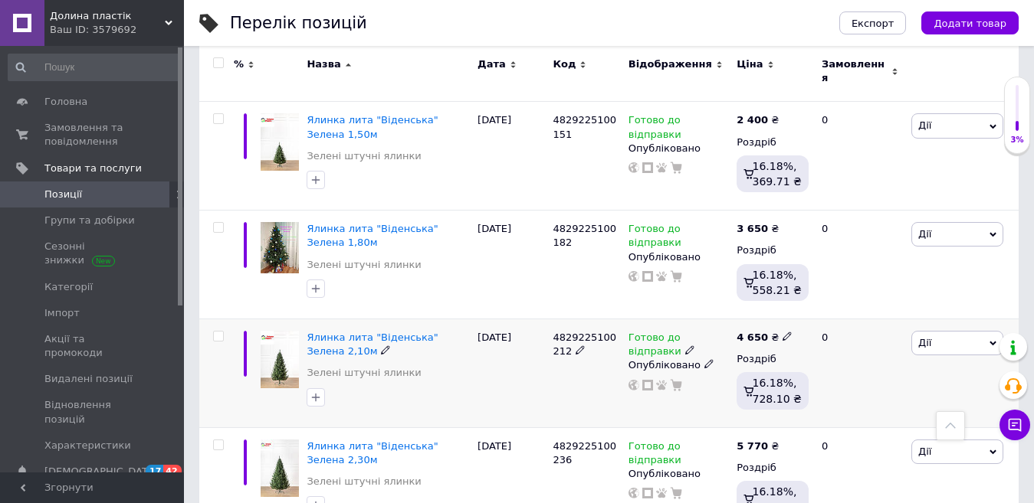
click at [786, 319] on div "4 650 ₴ Роздріб 16.18%, 728.10 ₴" at bounding box center [773, 373] width 80 height 109
click at [782, 332] on icon at bounding box center [786, 336] width 9 height 9
drag, startPoint x: 812, startPoint y: 284, endPoint x: 841, endPoint y: 282, distance: 29.2
click at [841, 305] on input "4650" at bounding box center [856, 320] width 116 height 31
type input "4500"
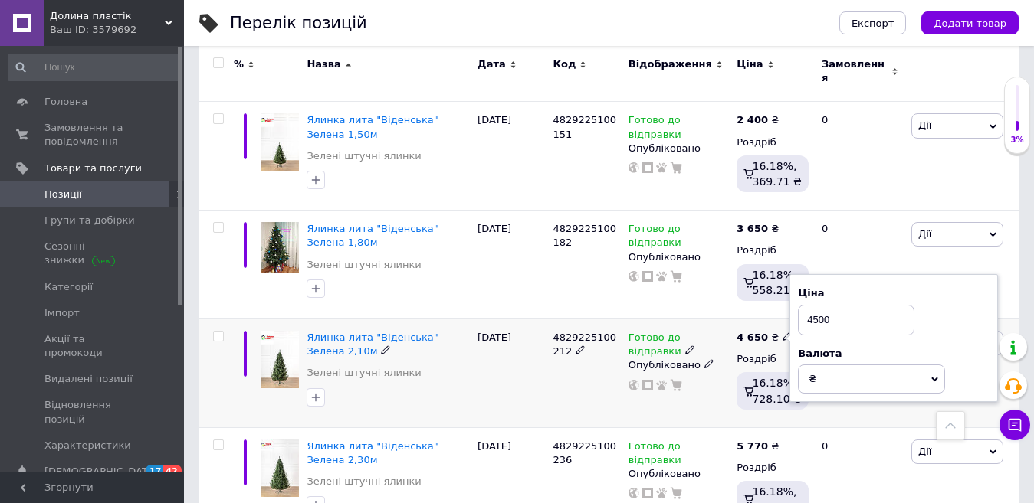
click at [803, 372] on div "4 650 ₴ Ціна 4500 Валюта ₴ $ EUR CHF GBP ¥ PLN ₸ MDL HUF KGS CNY TRY KRW lei Ро…" at bounding box center [772, 373] width 72 height 85
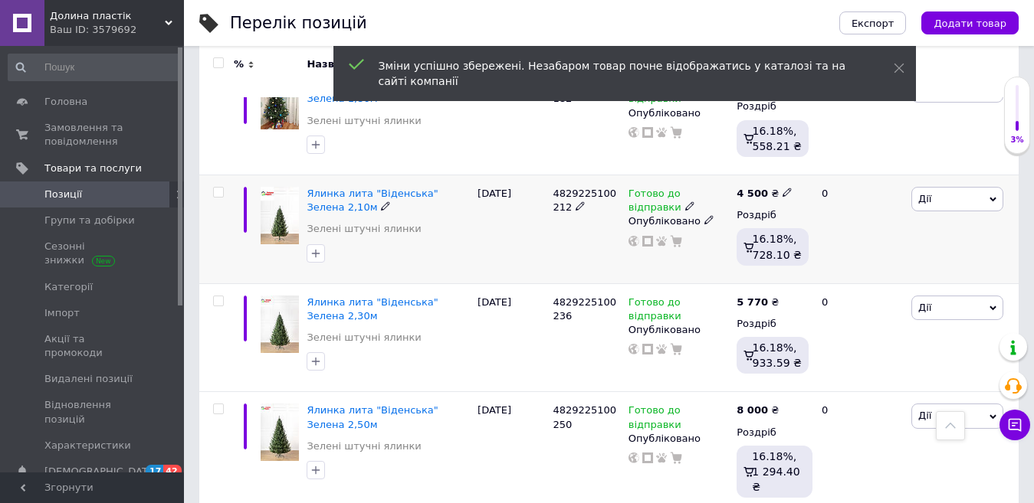
scroll to position [1088, 0]
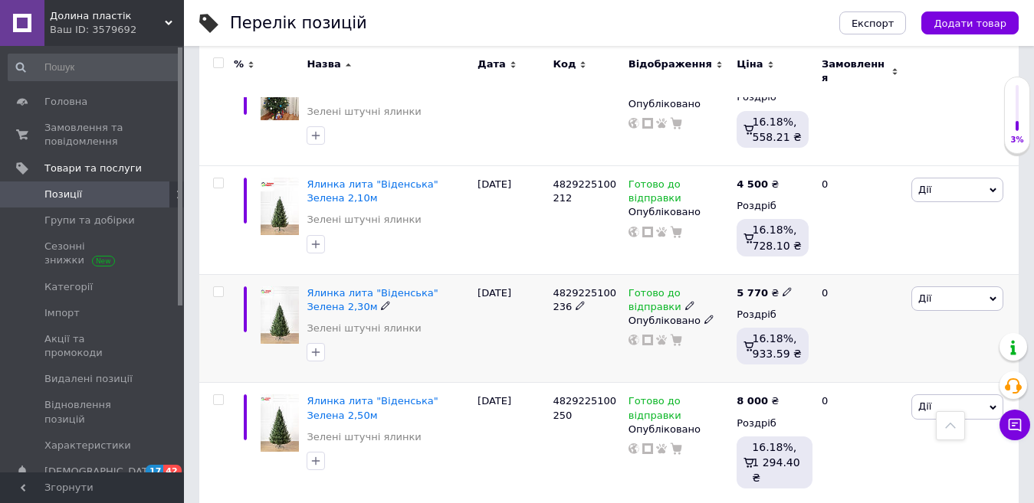
click at [781, 274] on div "5 770 ₴ Роздріб 16.18%, 933.59 ₴" at bounding box center [773, 328] width 80 height 109
click at [782, 287] on icon at bounding box center [786, 291] width 9 height 9
drag, startPoint x: 812, startPoint y: 237, endPoint x: 839, endPoint y: 240, distance: 27.8
click at [839, 260] on input "5770" at bounding box center [856, 275] width 116 height 31
type input "5800"
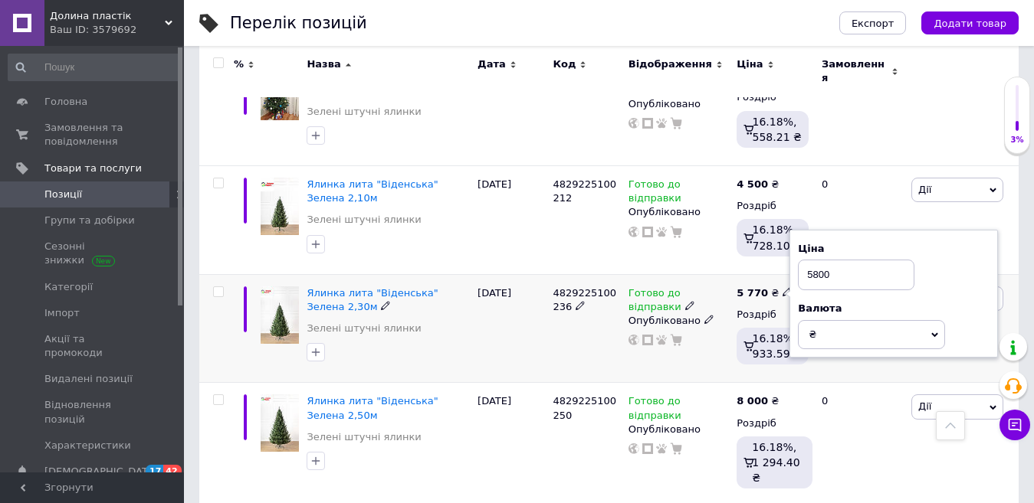
click at [815, 336] on div "0" at bounding box center [859, 328] width 95 height 109
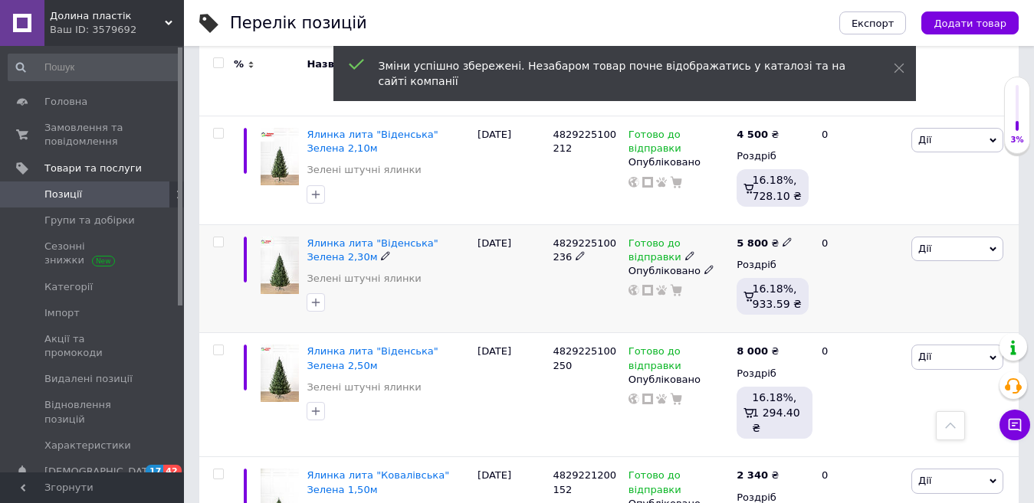
scroll to position [1165, 0]
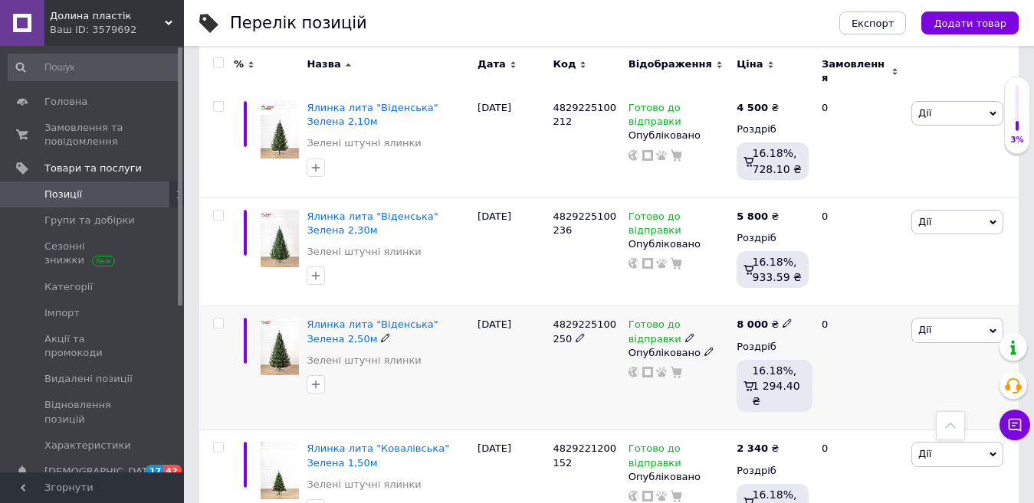
click at [782, 319] on icon at bounding box center [786, 323] width 9 height 9
drag, startPoint x: 811, startPoint y: 271, endPoint x: 847, endPoint y: 262, distance: 37.0
click at [847, 292] on input "8000" at bounding box center [856, 307] width 116 height 31
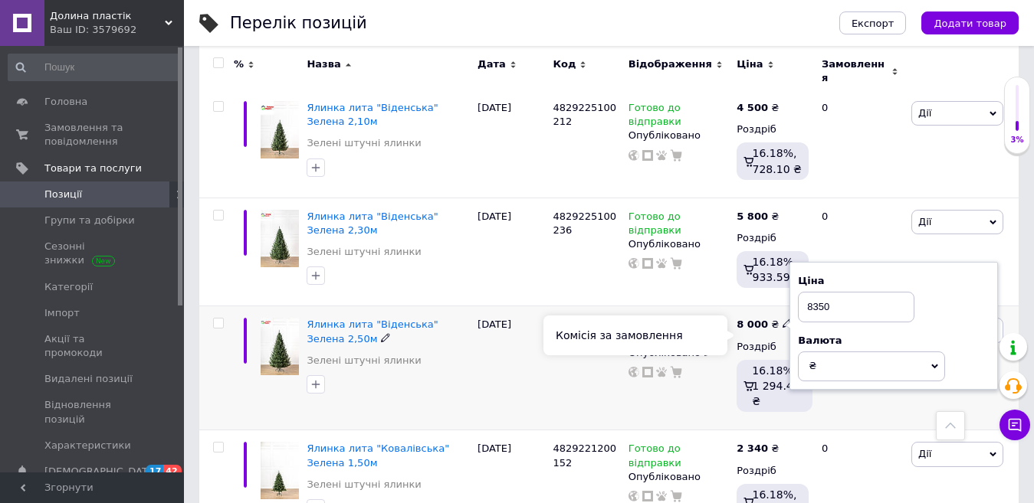
type input "8350"
click at [758, 360] on div "8 000 ₴ Ціна 8350 Валюта ₴ $ EUR CHF GBP ¥ PLN ₸ MDL HUF KGS CNY TRY KRW lei Ро…" at bounding box center [773, 369] width 80 height 124
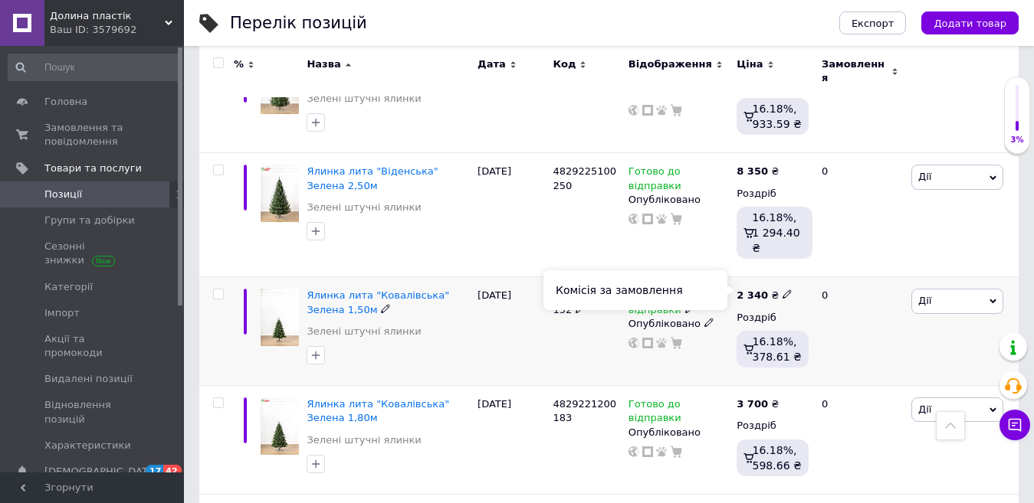
scroll to position [1395, 0]
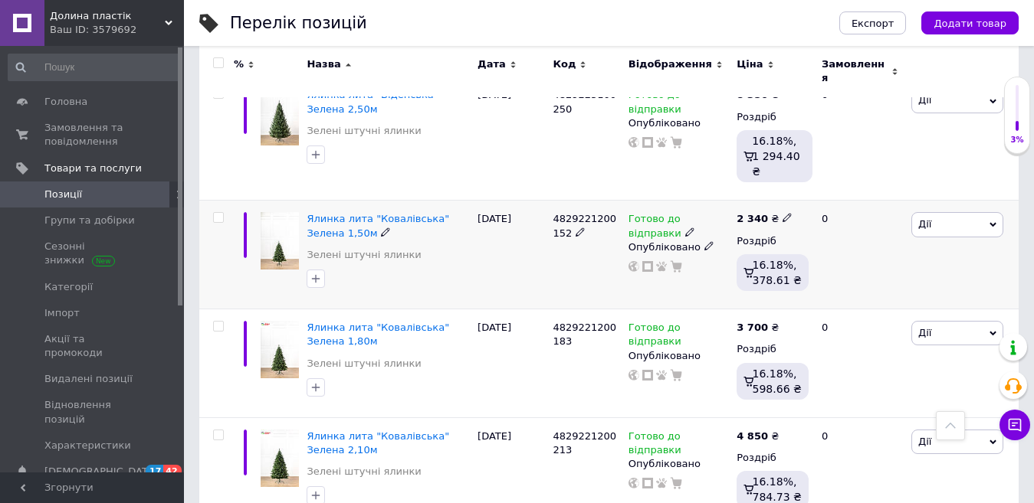
click at [782, 213] on icon at bounding box center [786, 217] width 9 height 9
drag, startPoint x: 816, startPoint y: 149, endPoint x: 848, endPoint y: 155, distance: 32.6
click at [848, 186] on input "2340" at bounding box center [856, 201] width 116 height 31
type input "2500"
click at [682, 218] on div "Готово до відправки Опубліковано" at bounding box center [679, 255] width 109 height 109
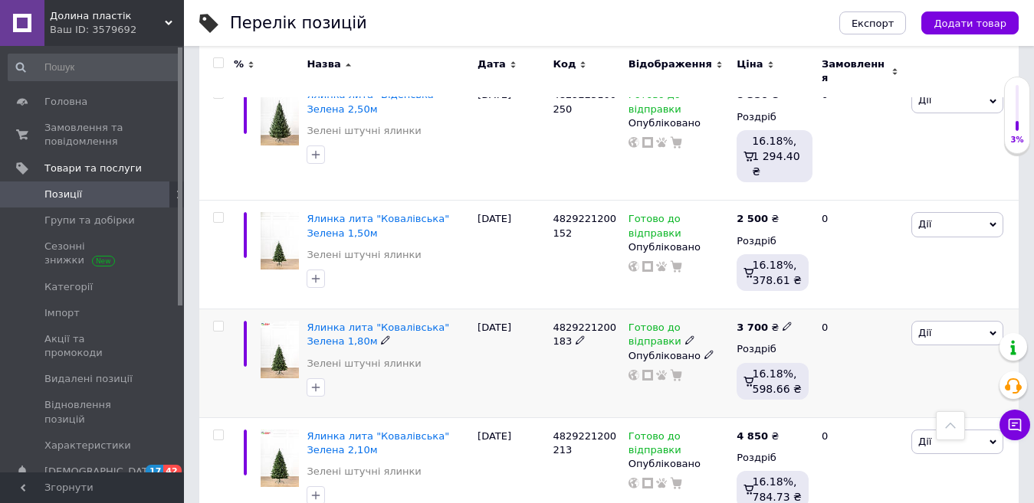
click at [782, 322] on icon at bounding box center [786, 326] width 9 height 9
click at [816, 295] on input "3700" at bounding box center [856, 310] width 116 height 31
type input "3800"
click at [513, 330] on div "30.09.2025" at bounding box center [511, 364] width 75 height 109
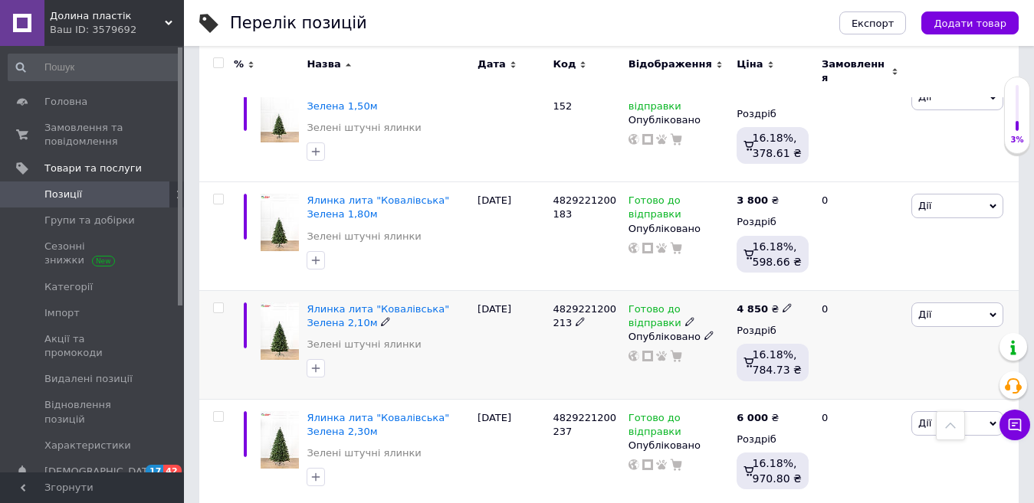
scroll to position [1548, 0]
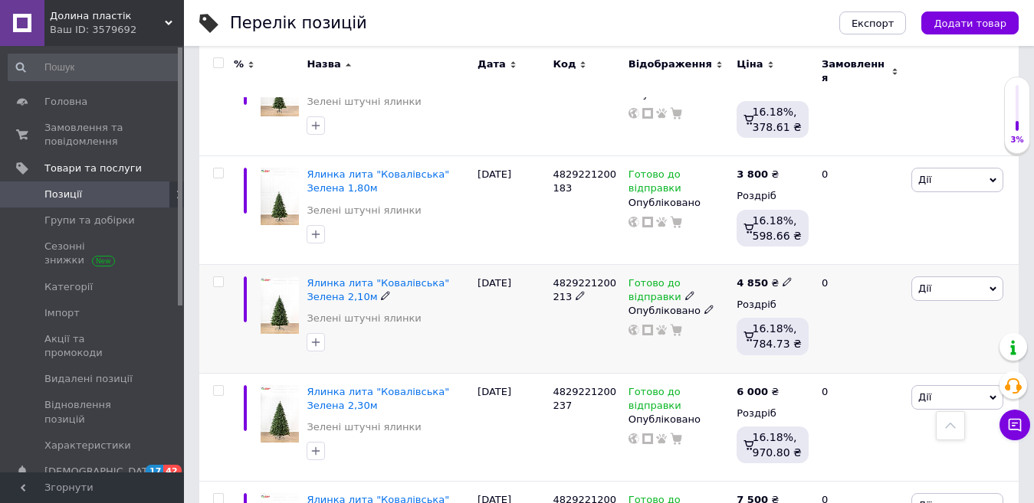
click at [782, 278] on use at bounding box center [786, 282] width 8 height 8
drag, startPoint x: 841, startPoint y: 205, endPoint x: 802, endPoint y: 208, distance: 38.5
click at [804, 251] on input "4850" at bounding box center [856, 266] width 116 height 31
type input "5000"
click at [693, 310] on div "Готово до відправки Опубліковано" at bounding box center [679, 318] width 109 height 109
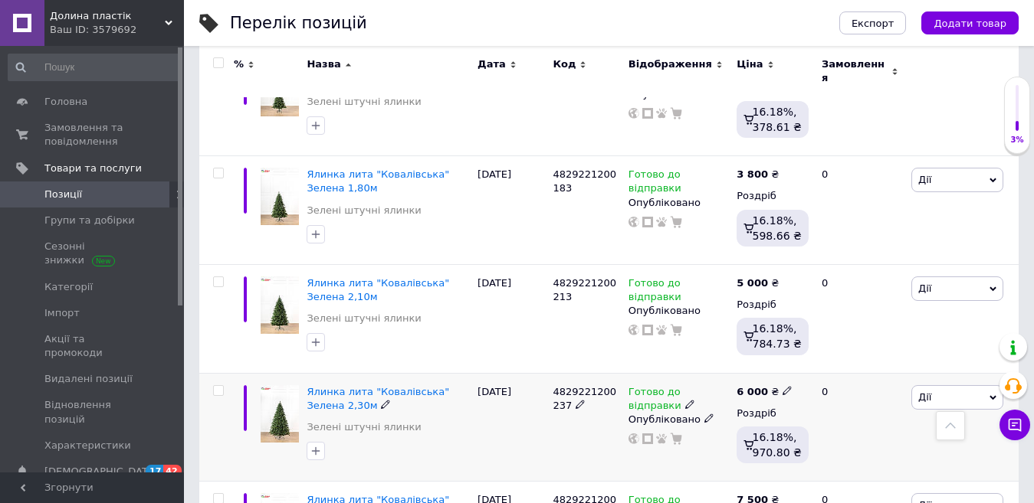
click at [782, 386] on icon at bounding box center [786, 390] width 9 height 9
click at [817, 359] on input "6000" at bounding box center [856, 374] width 116 height 31
type input "6300"
click at [480, 385] on div "30.09.2025" at bounding box center [511, 427] width 75 height 109
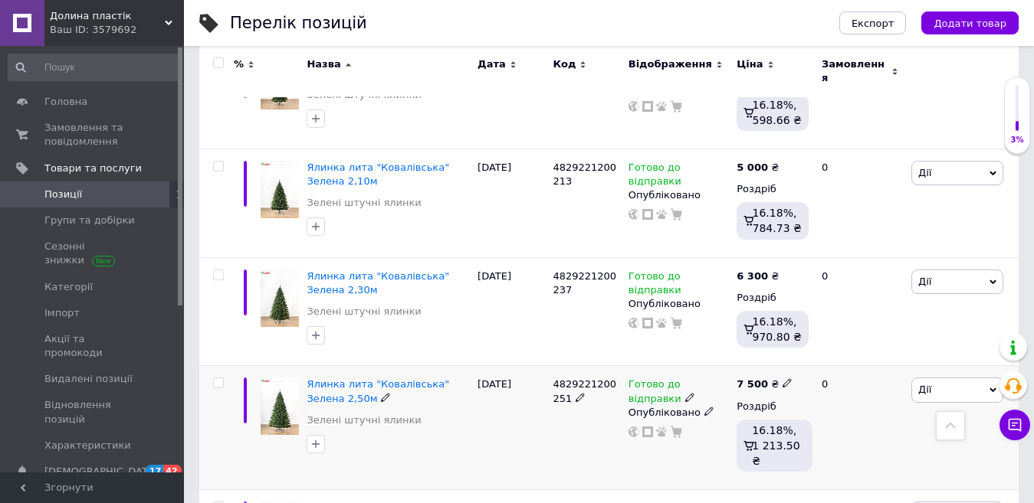
scroll to position [1701, 0]
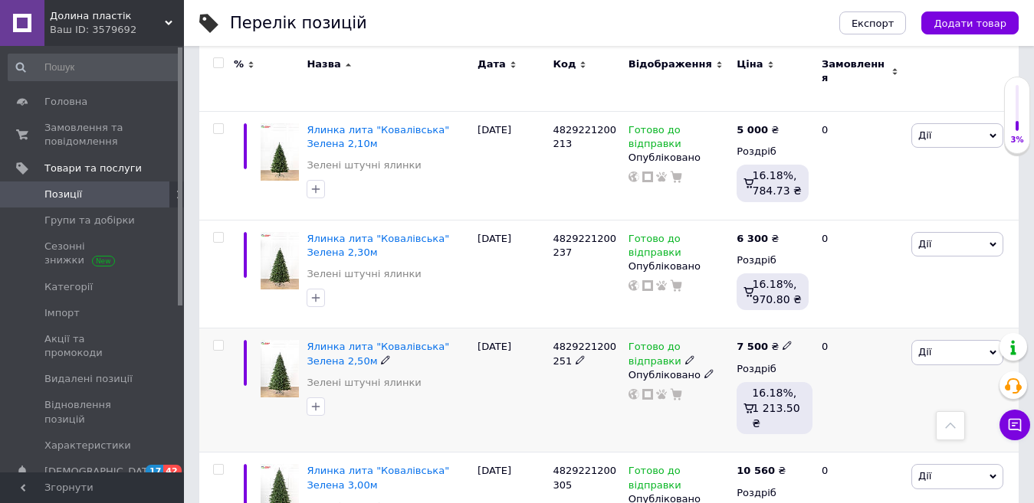
click at [782, 340] on span at bounding box center [786, 345] width 9 height 11
click at [813, 314] on input "7500" at bounding box center [856, 329] width 116 height 31
type input "7800"
click at [815, 370] on div "0" at bounding box center [859, 391] width 95 height 124
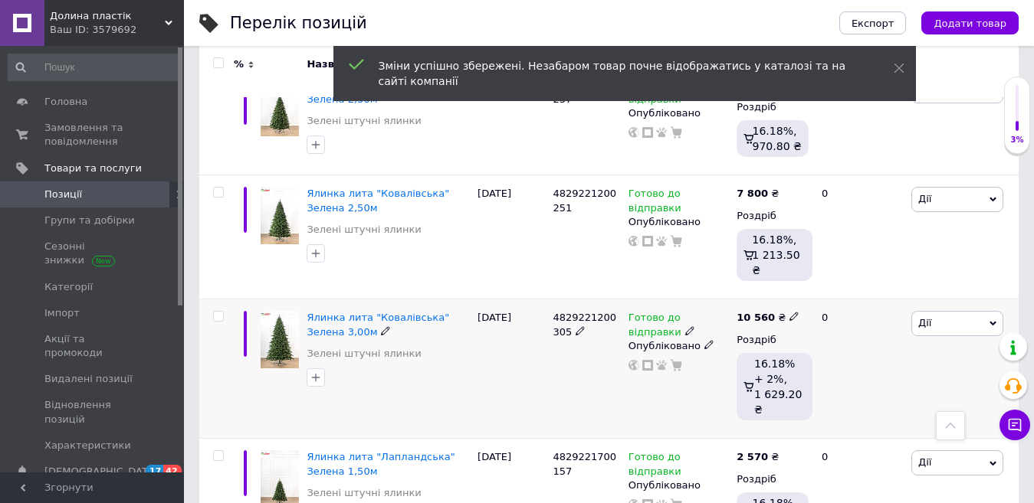
scroll to position [1931, 0]
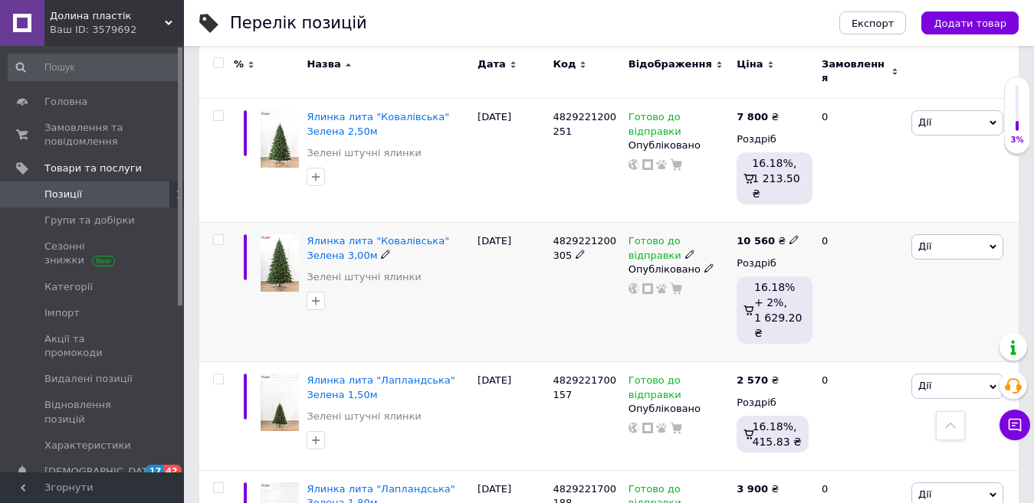
click at [789, 235] on icon at bounding box center [793, 239] width 9 height 9
drag, startPoint x: 841, startPoint y: 151, endPoint x: 768, endPoint y: 158, distance: 73.1
click at [769, 223] on div "10 560 ₴ Ціна 10560 Валюта ₴ $ EUR CHF GBP ¥ PLN ₸ MDL HUF KGS CNY TRY KRW lei …" at bounding box center [773, 292] width 80 height 139
type input "11000"
click at [490, 225] on div "30.09.2025" at bounding box center [511, 292] width 75 height 139
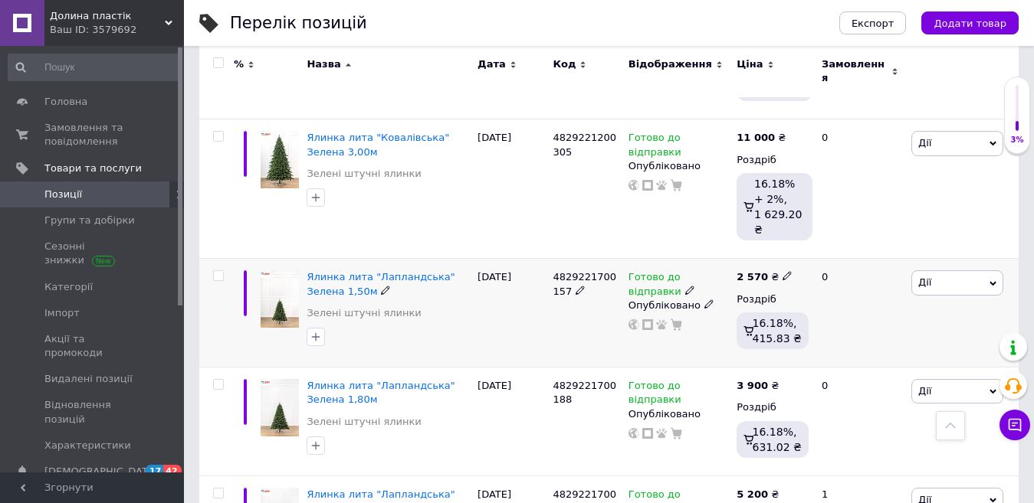
scroll to position [2008, 0]
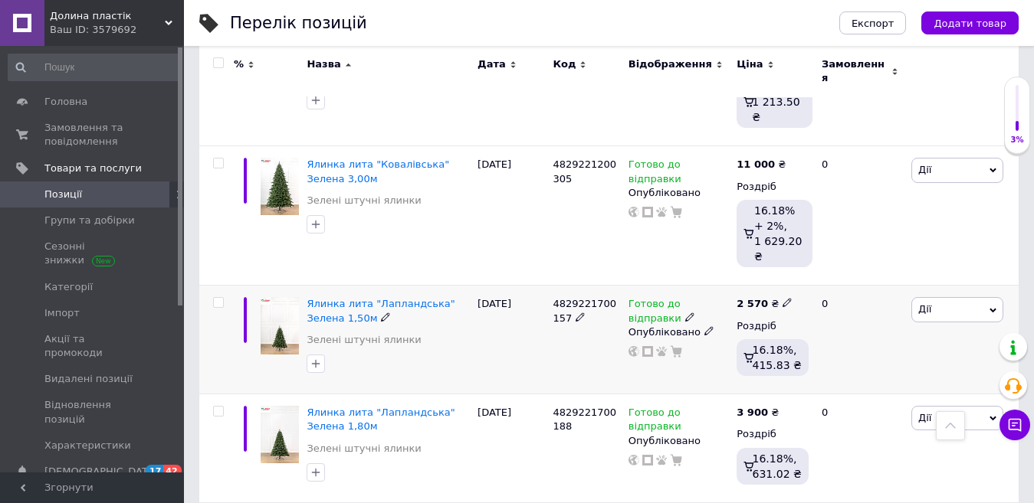
click at [782, 299] on use at bounding box center [786, 303] width 8 height 8
drag, startPoint x: 808, startPoint y: 215, endPoint x: 844, endPoint y: 232, distance: 39.4
click at [844, 254] on div "Ціна 2570 Валюта ₴ $ EUR CHF GBP ¥ PLN ₸ MDL HUF KGS CNY TRY KRW lei" at bounding box center [894, 307] width 192 height 107
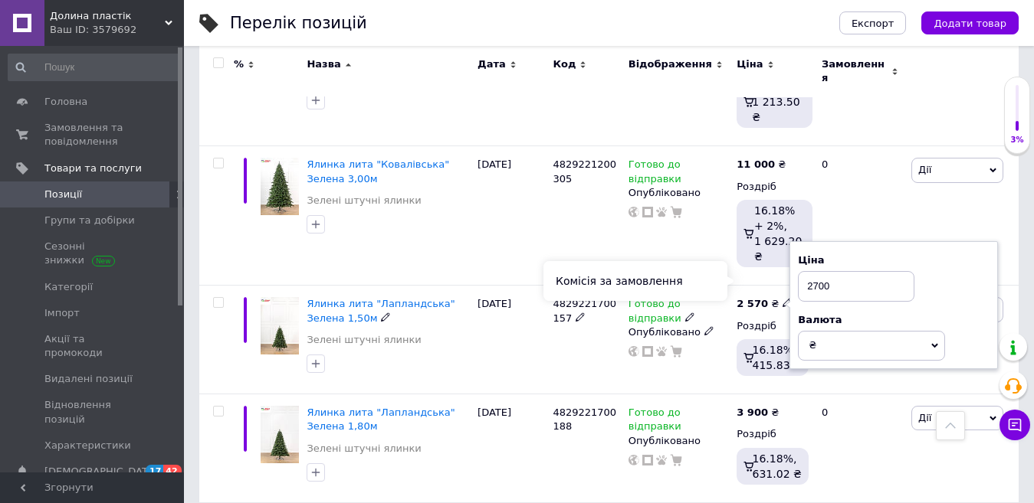
type input "2700"
click at [674, 282] on div "Комісія за замовлення" at bounding box center [635, 281] width 184 height 40
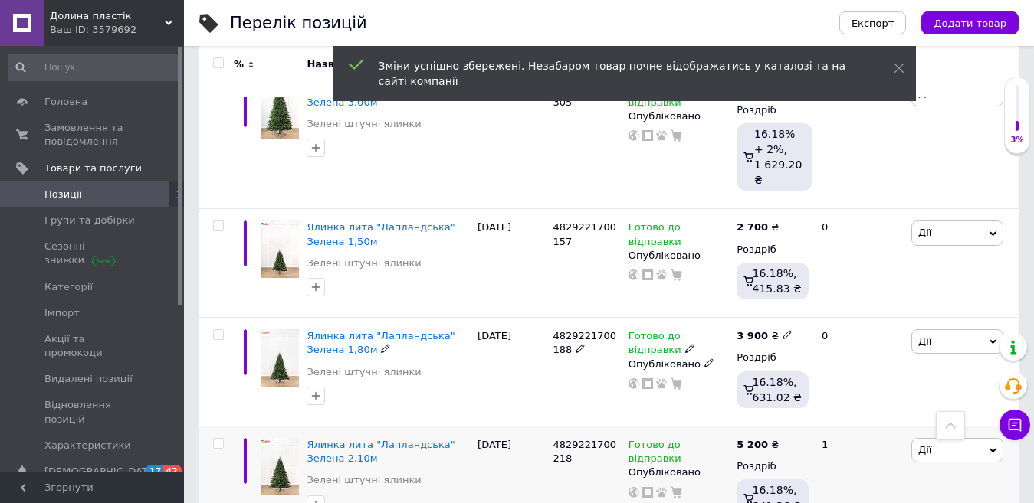
scroll to position [2161, 0]
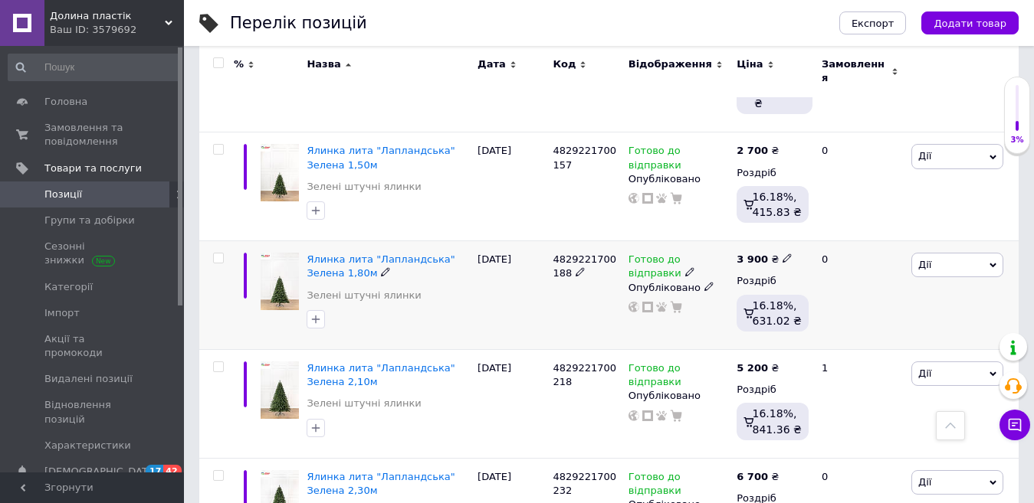
click at [782, 254] on icon at bounding box center [786, 258] width 9 height 9
drag, startPoint x: 828, startPoint y: 167, endPoint x: 796, endPoint y: 160, distance: 32.2
click at [798, 227] on input "3900" at bounding box center [856, 242] width 116 height 31
type input "4000"
click at [495, 241] on div "30.09.2025" at bounding box center [511, 295] width 75 height 109
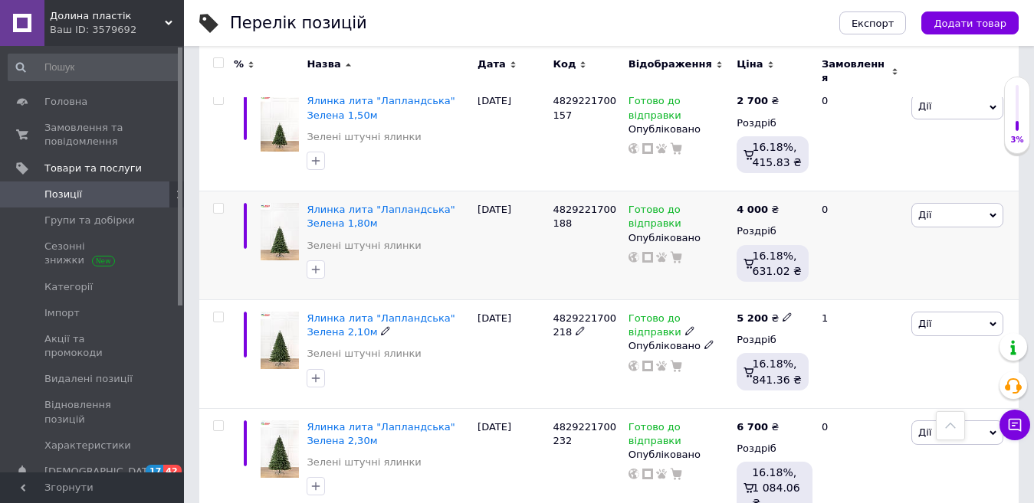
scroll to position [2238, 0]
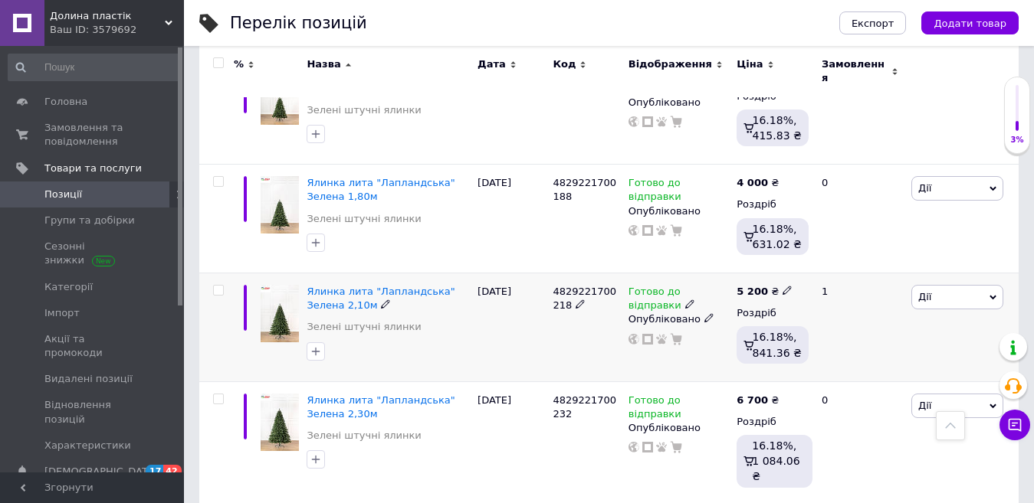
click at [782, 286] on icon at bounding box center [786, 290] width 9 height 9
click at [821, 259] on input "5200" at bounding box center [856, 274] width 116 height 31
type input "5400"
click at [704, 274] on div "Комісія за замовлення" at bounding box center [635, 268] width 184 height 40
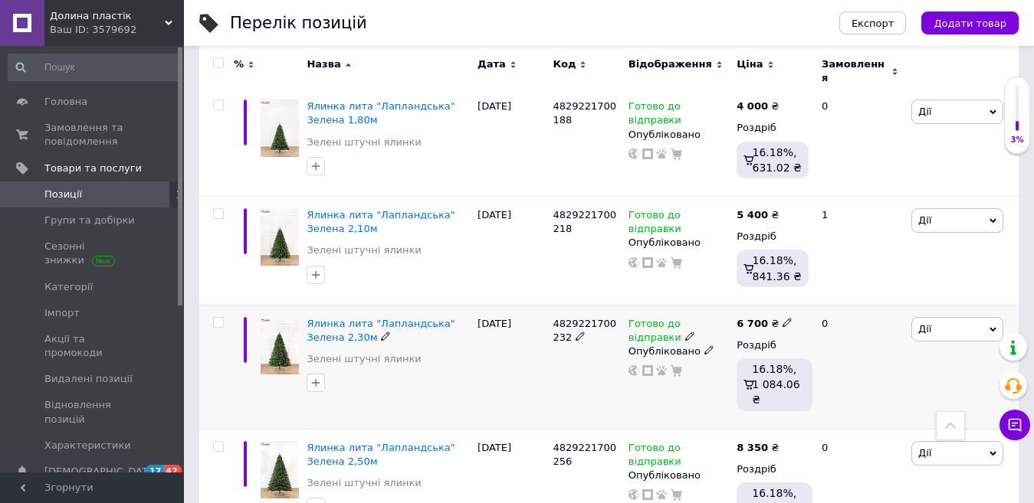
click at [782, 318] on icon at bounding box center [786, 322] width 9 height 9
click at [819, 290] on input "6700" at bounding box center [856, 305] width 116 height 31
type input "6900"
click at [509, 305] on div "30.09.2025" at bounding box center [511, 367] width 75 height 124
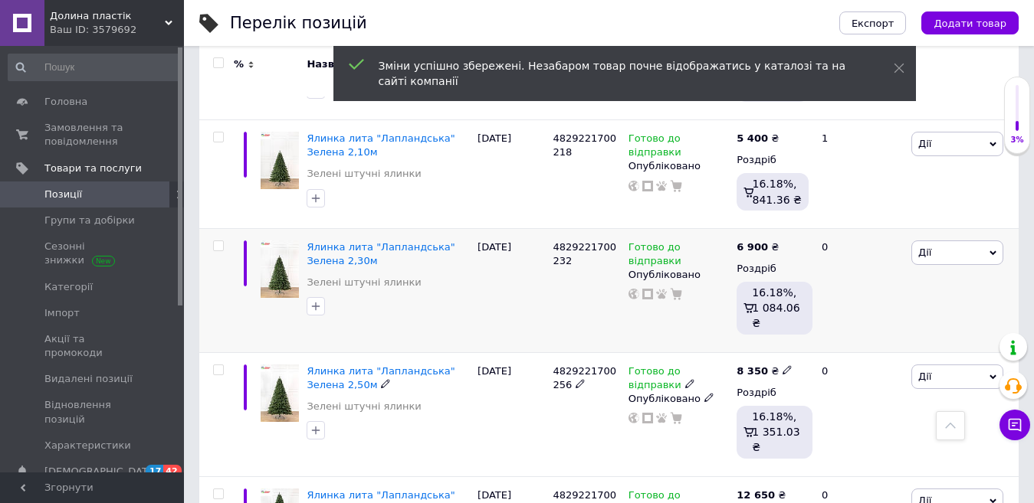
scroll to position [2441, 0]
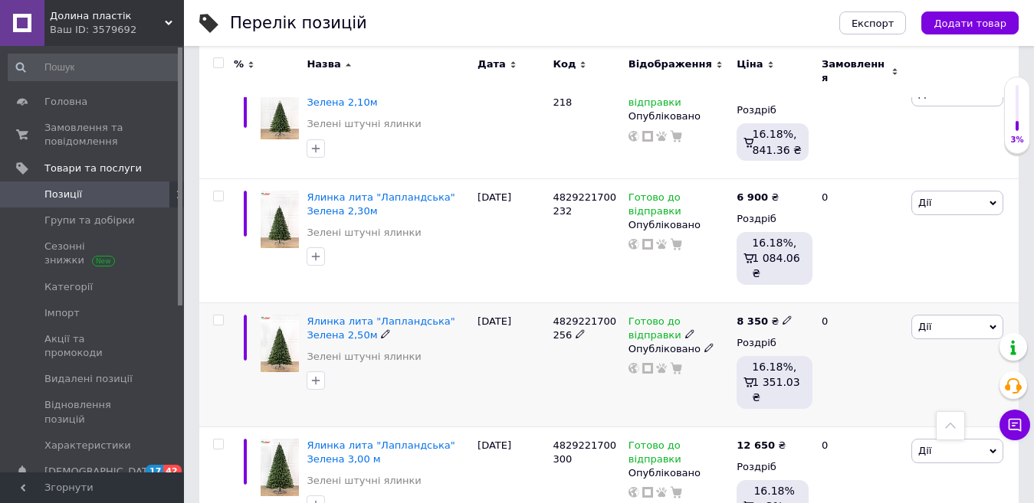
click at [782, 316] on icon at bounding box center [786, 320] width 9 height 9
drag, startPoint x: 811, startPoint y: 213, endPoint x: 851, endPoint y: 227, distance: 42.9
click at [854, 271] on div "Ціна 8350 Валюта ₴ $ EUR CHF GBP ¥ PLN ₸ MDL HUF KGS CNY TRY KRW lei" at bounding box center [894, 324] width 192 height 107
type input "8700"
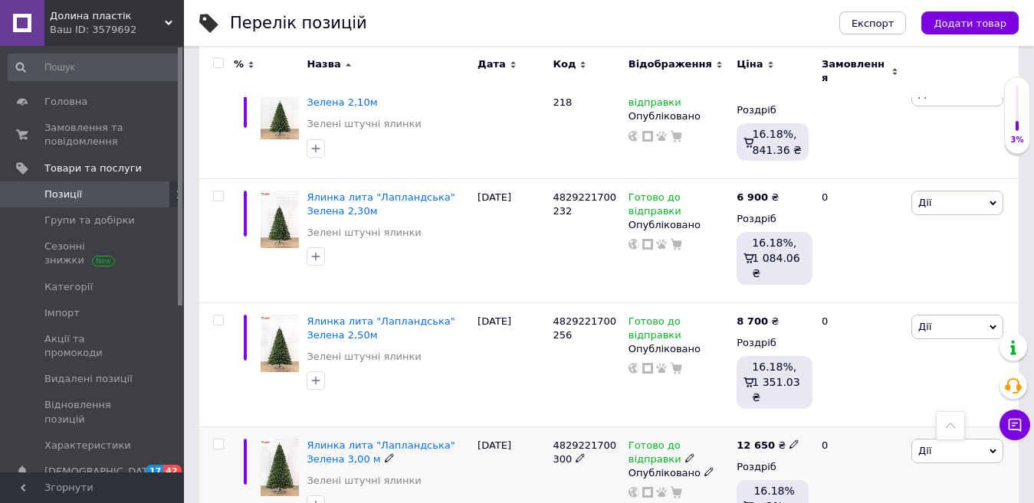
click at [789, 440] on icon at bounding box center [793, 444] width 9 height 9
drag, startPoint x: 849, startPoint y: 321, endPoint x: 792, endPoint y: 311, distance: 57.6
type input "13150"
click at [746, 431] on div "12 650 ₴ Ціна 13150 Валюта ₴ $ EUR CHF GBP ¥ PLN ₸ MDL HUF KGS CNY TRY KRW lei …" at bounding box center [773, 488] width 80 height 123
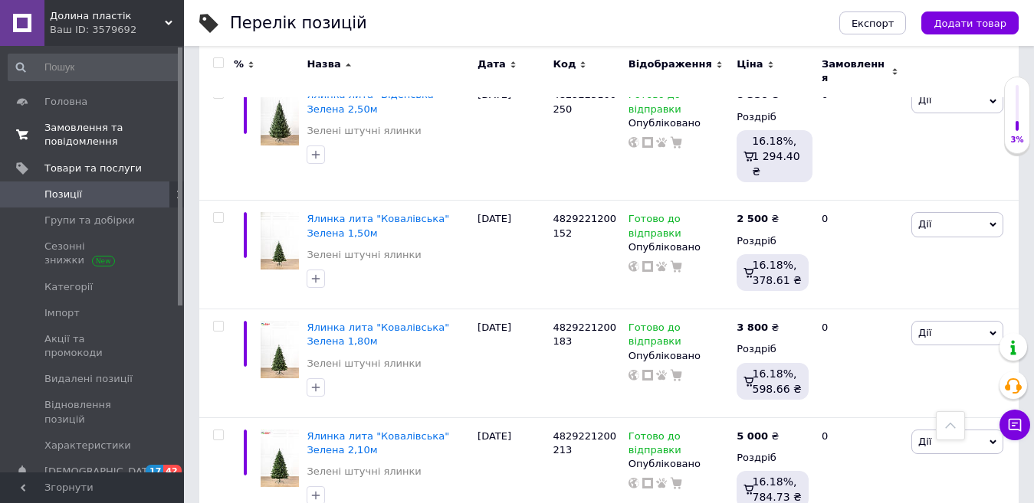
scroll to position [1291, 0]
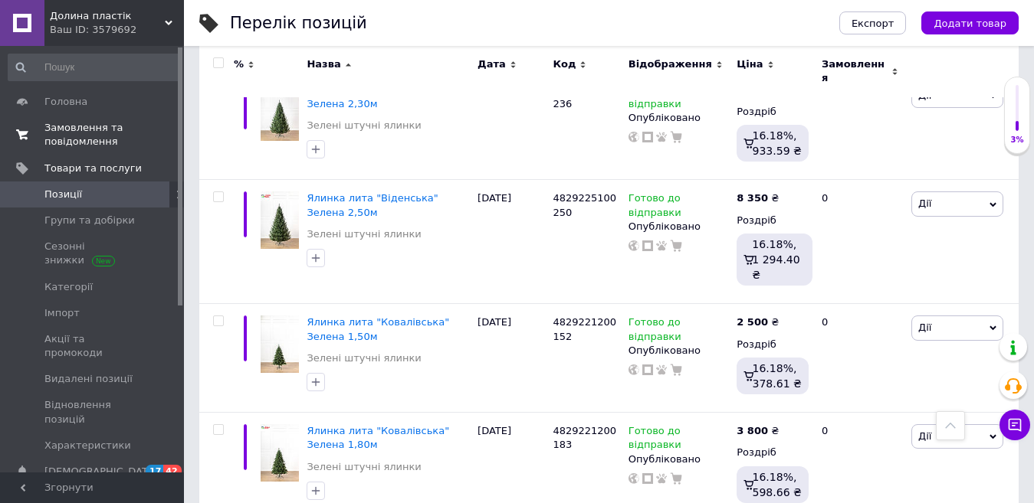
click at [84, 144] on span "Замовлення та повідомлення" at bounding box center [92, 135] width 97 height 28
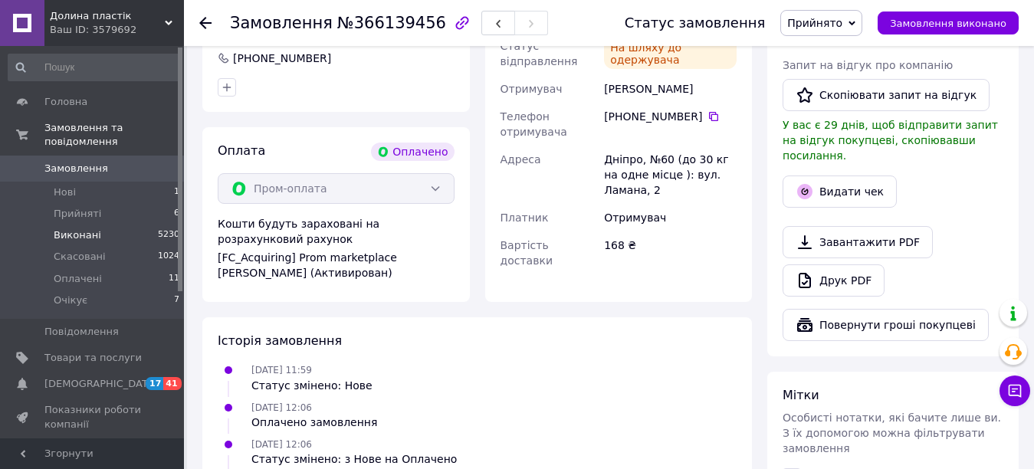
scroll to position [843, 0]
click at [103, 228] on li "Виконані 5230" at bounding box center [94, 235] width 189 height 21
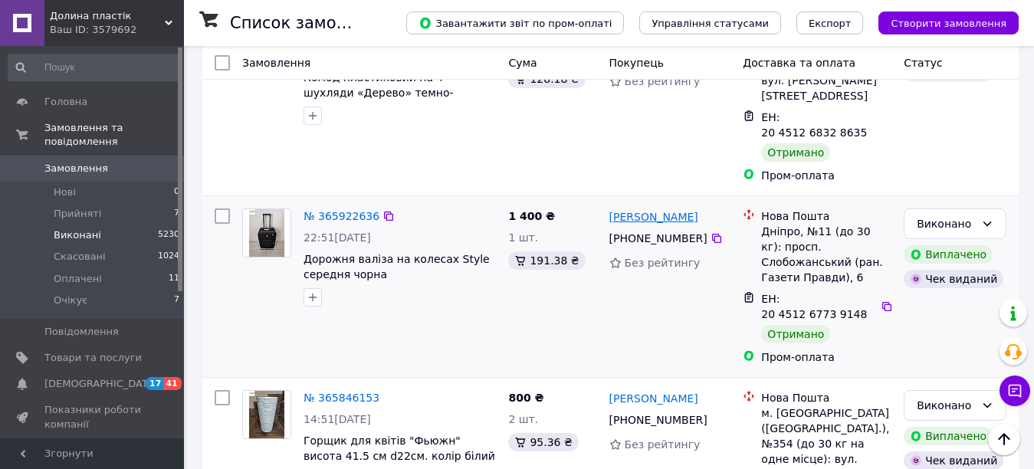
scroll to position [230, 0]
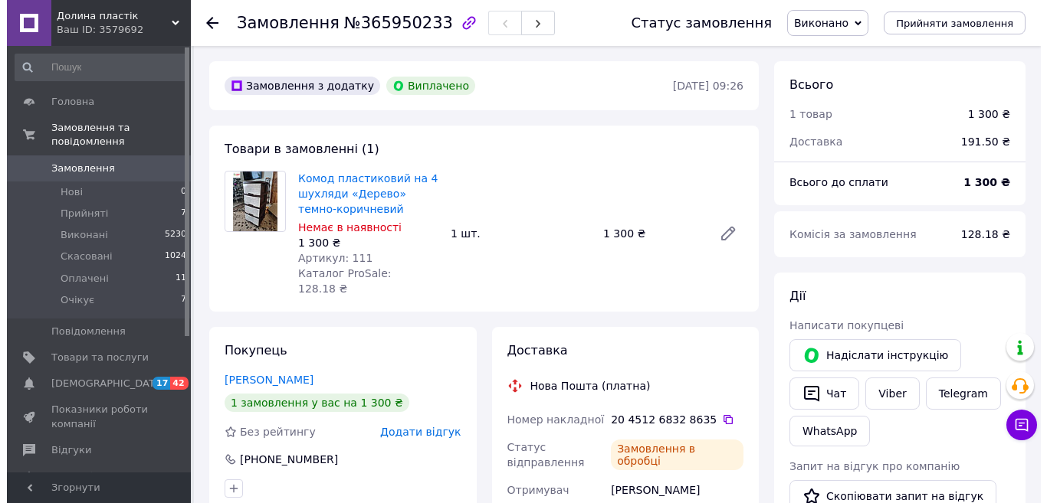
scroll to position [212, 0]
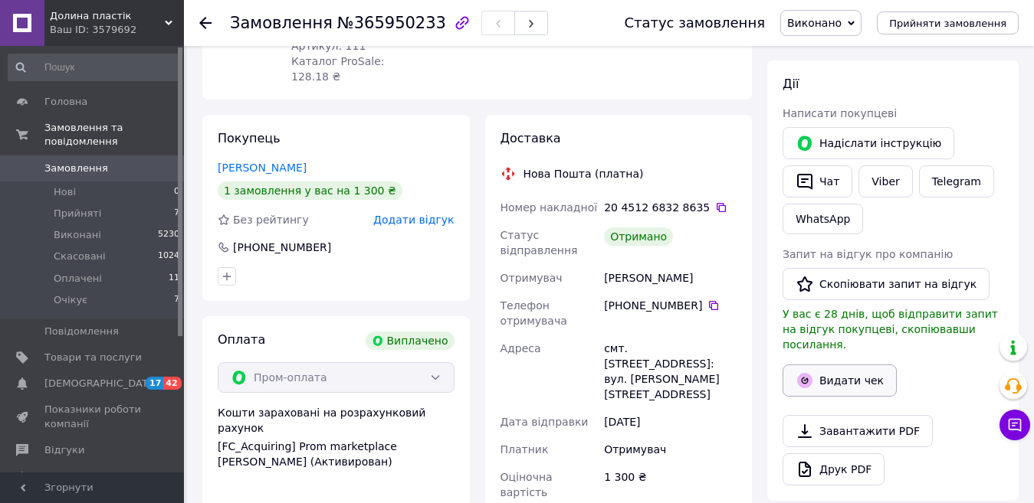
click at [829, 370] on button "Видати чек" at bounding box center [839, 381] width 114 height 32
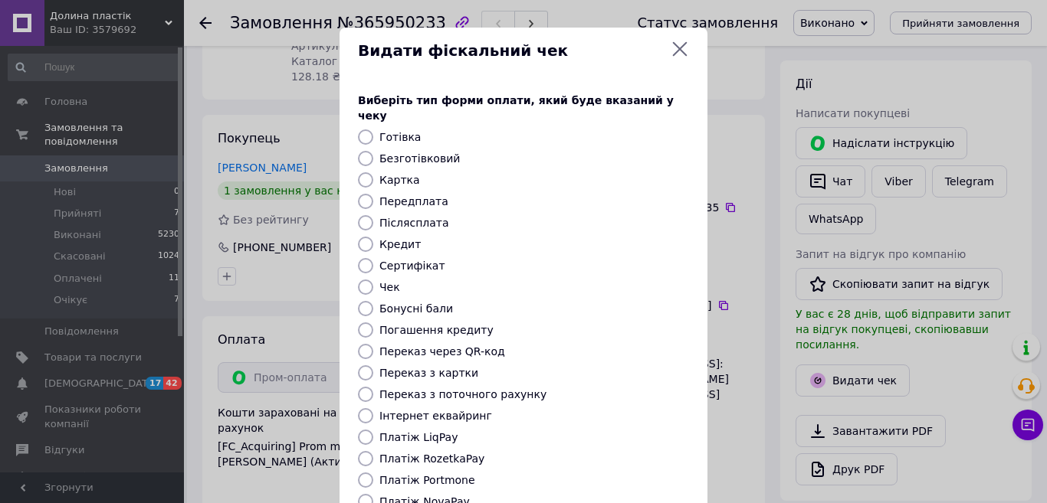
click at [415, 153] on label "Безготівковий" at bounding box center [419, 159] width 80 height 12
click at [373, 151] on input "Безготівковий" at bounding box center [365, 158] width 15 height 15
radio input "true"
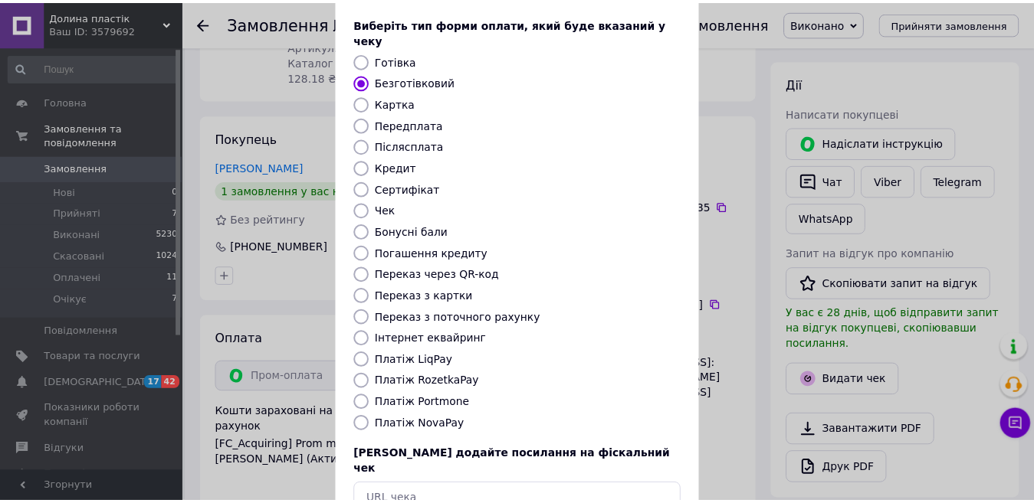
scroll to position [153, 0]
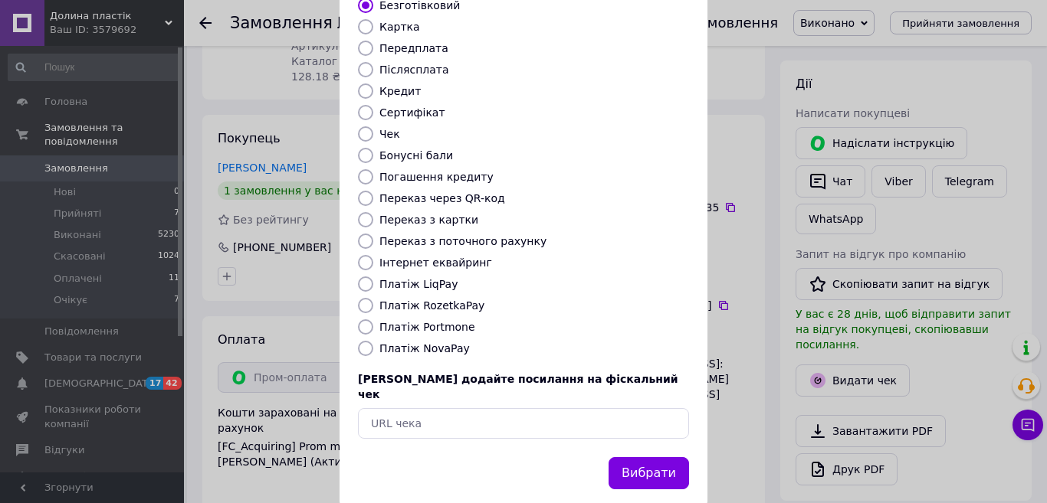
click at [663, 458] on button "Вибрати" at bounding box center [648, 474] width 80 height 33
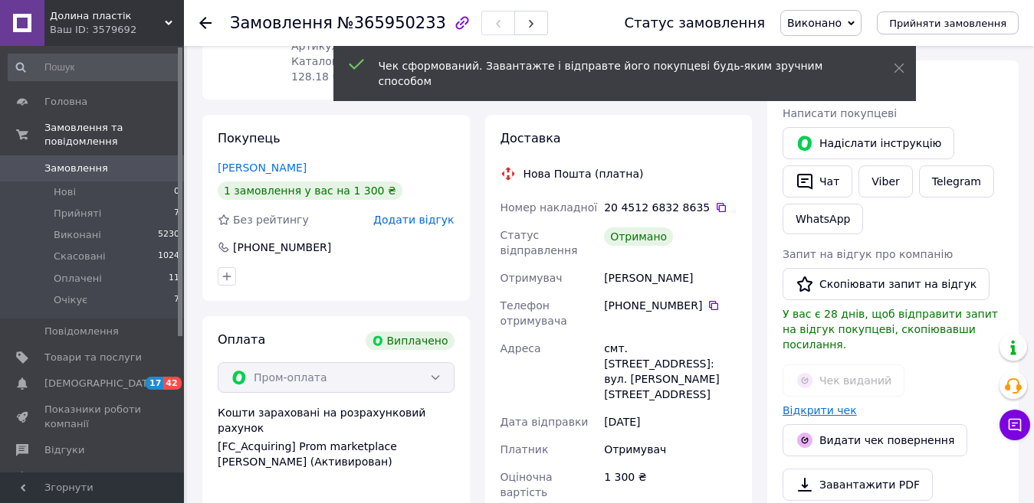
click at [815, 405] on link "Відкрити чек" at bounding box center [819, 411] width 74 height 12
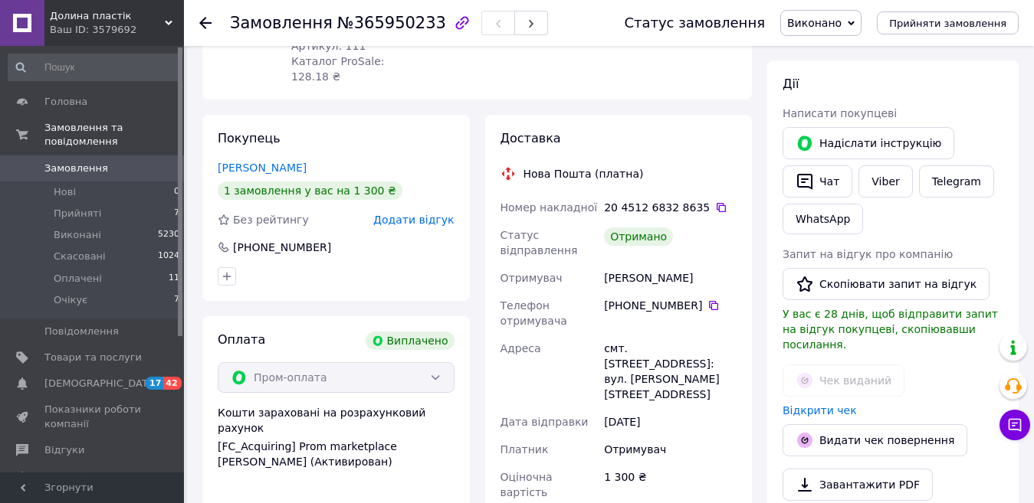
scroll to position [0, 0]
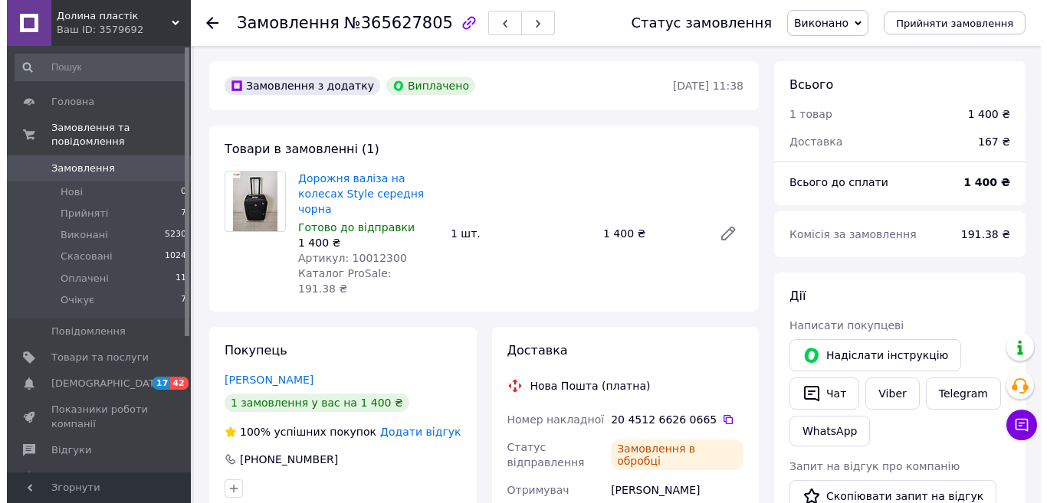
scroll to position [200, 0]
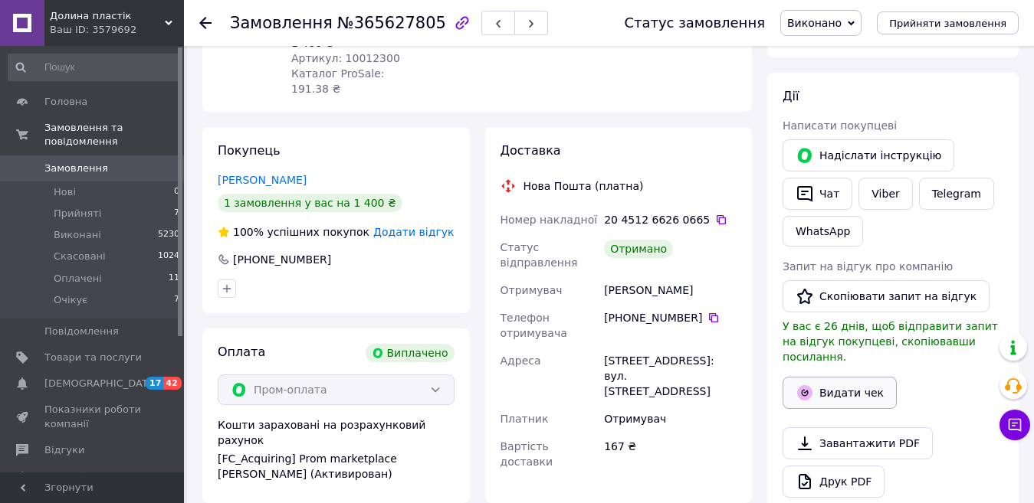
click at [829, 377] on button "Видати чек" at bounding box center [839, 393] width 114 height 32
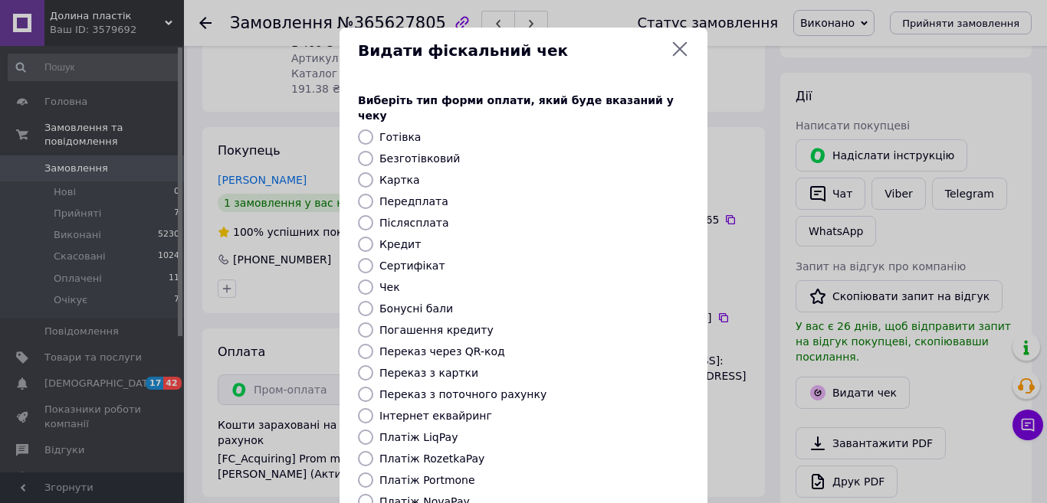
click at [398, 153] on label "Безготівковий" at bounding box center [419, 159] width 80 height 12
click at [373, 151] on input "Безготівковий" at bounding box center [365, 158] width 15 height 15
radio input "true"
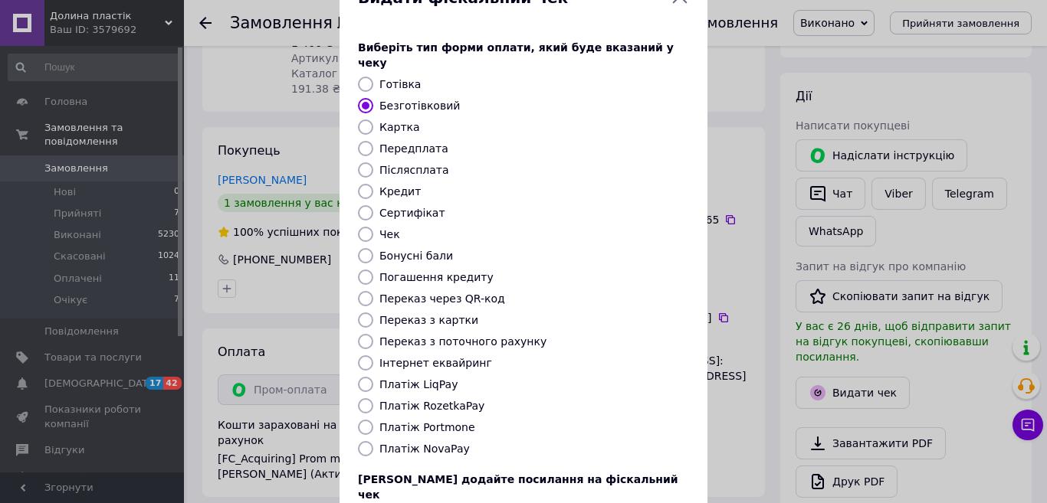
scroll to position [155, 0]
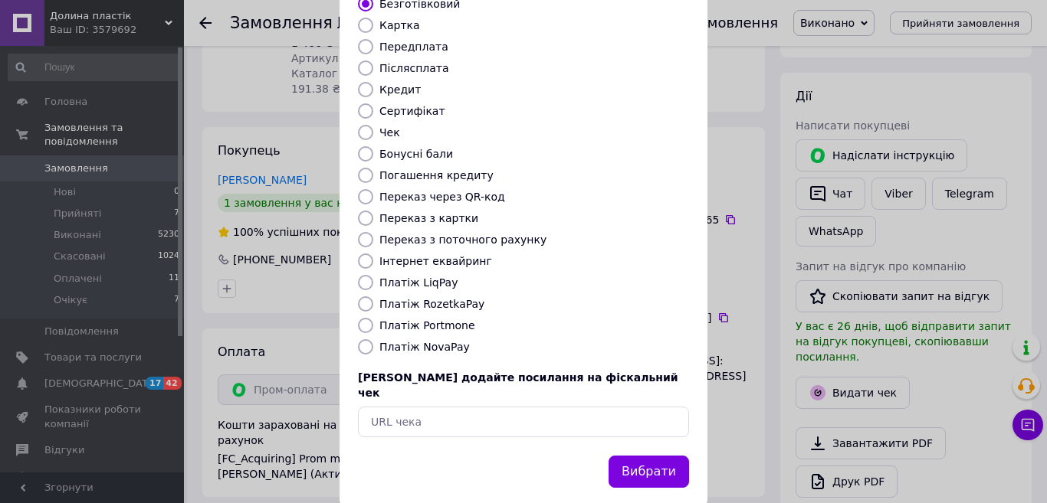
click at [650, 461] on div "Вибрати" at bounding box center [523, 481] width 368 height 51
click at [649, 456] on button "Вибрати" at bounding box center [648, 472] width 80 height 33
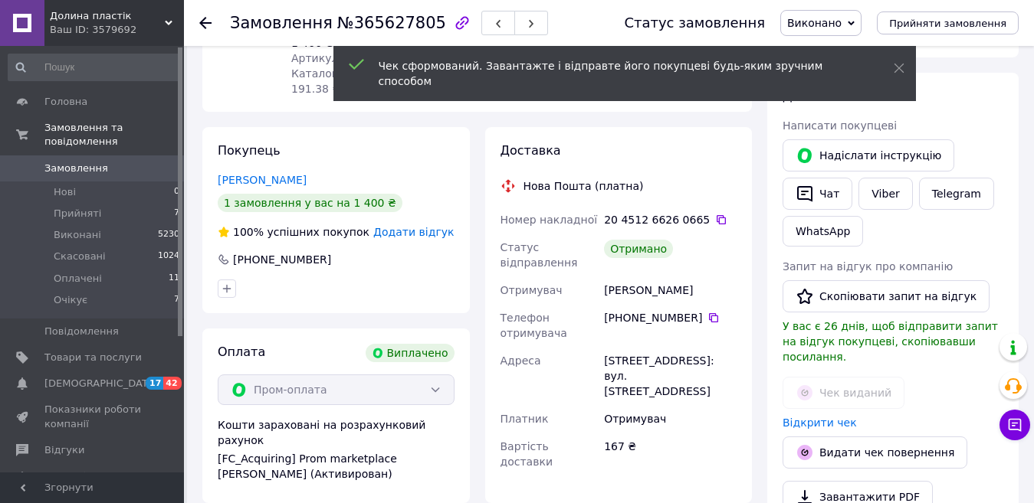
scroll to position [277, 0]
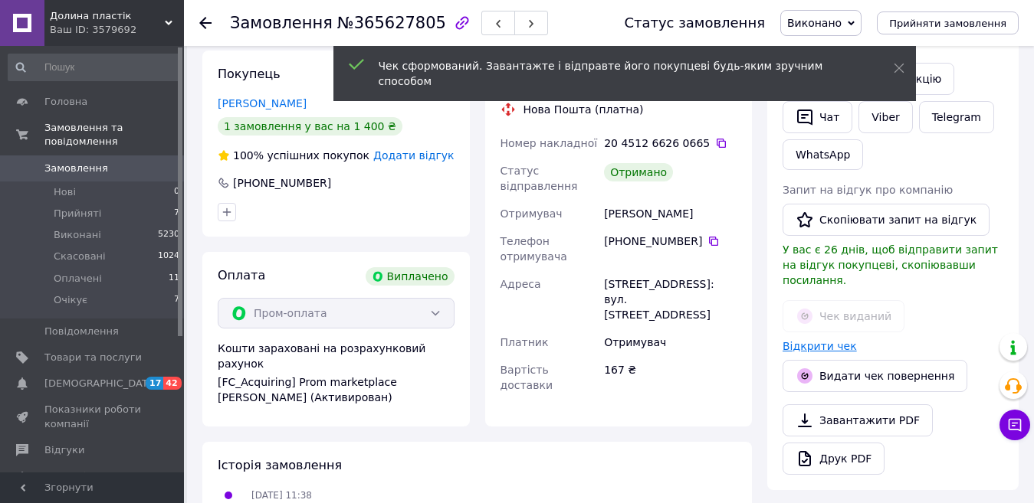
click at [824, 340] on link "Відкрити чек" at bounding box center [819, 346] width 74 height 12
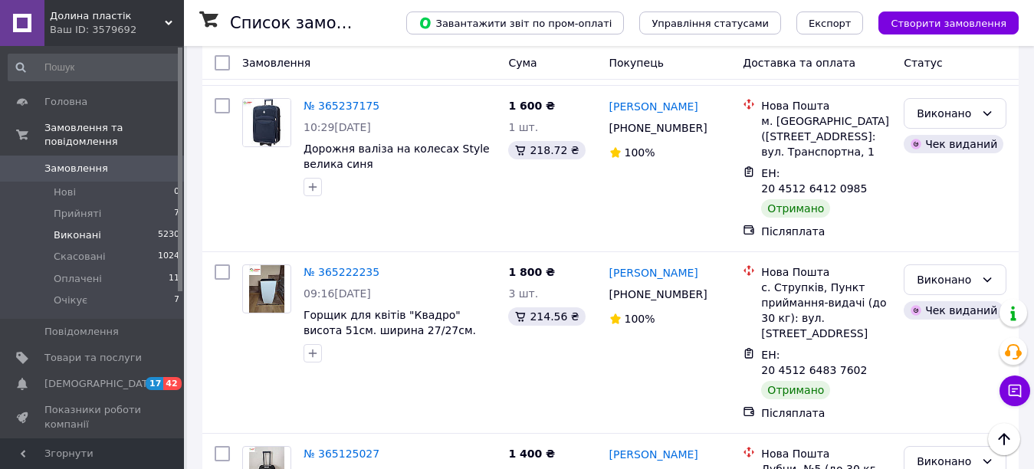
scroll to position [2872, 0]
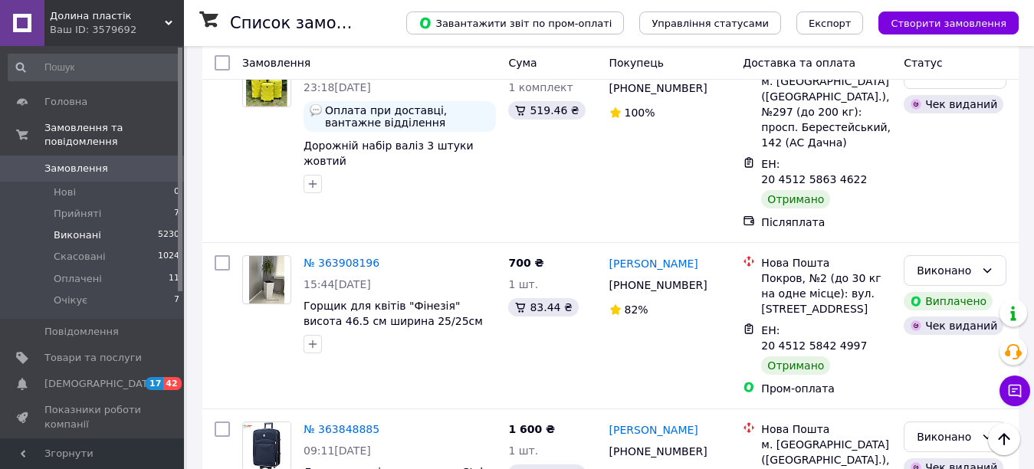
scroll to position [2900, 0]
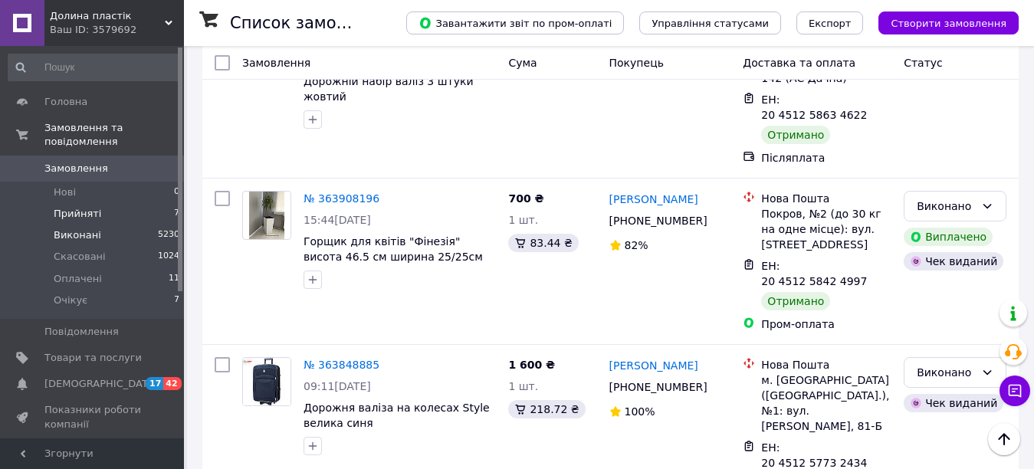
click at [62, 207] on span "Прийняті" at bounding box center [78, 214] width 48 height 14
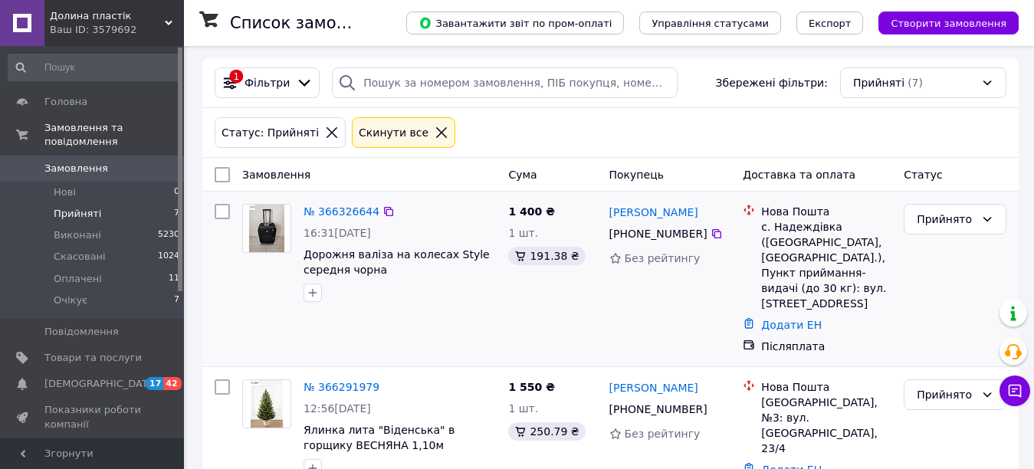
scroll to position [77, 0]
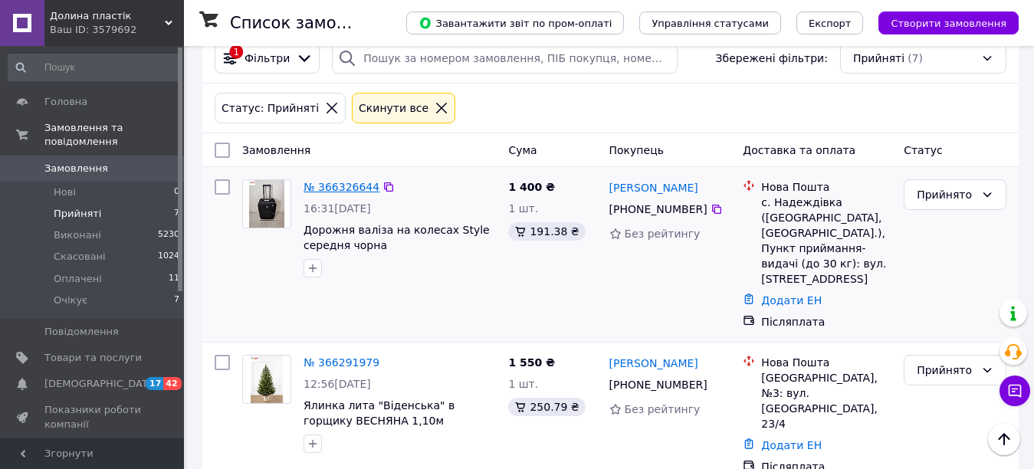
click at [340, 183] on link "№ 366326644" at bounding box center [341, 187] width 76 height 12
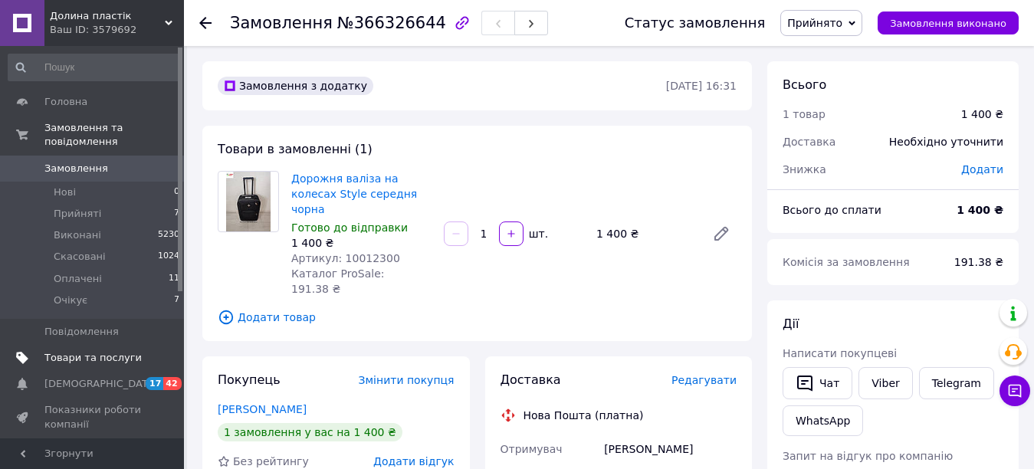
click at [79, 351] on span "Товари та послуги" at bounding box center [92, 358] width 97 height 14
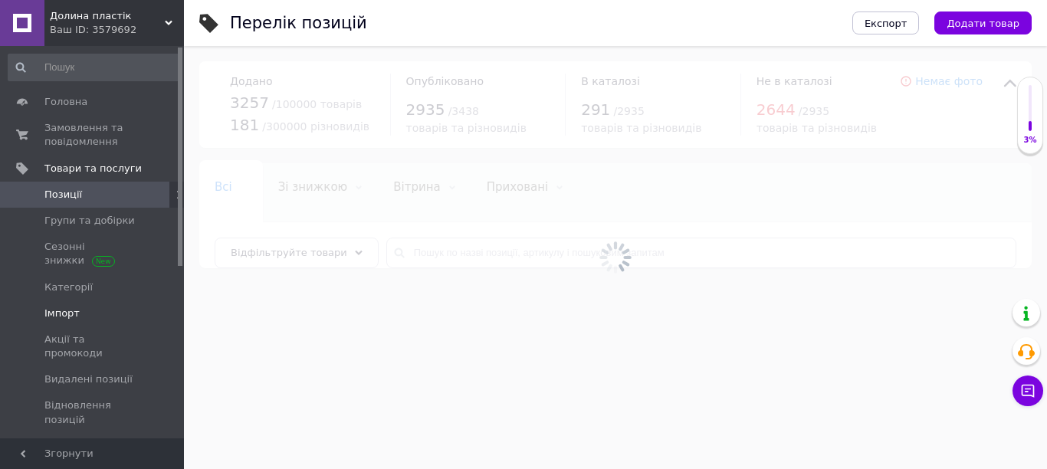
click at [77, 313] on span "Імпорт" at bounding box center [92, 314] width 97 height 14
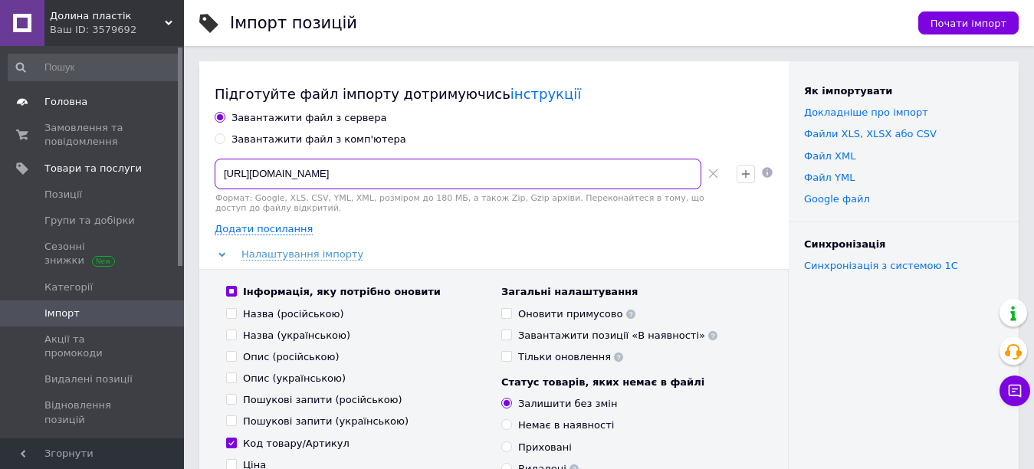
drag, startPoint x: 452, startPoint y: 162, endPoint x: 153, endPoint y: 107, distance: 304.7
paste input "[DOMAIN_NAME][URL]"
type input "[URL][DOMAIN_NAME]"
click at [715, 176] on icon at bounding box center [713, 174] width 10 height 10
